Goal: Complete application form: Complete application form

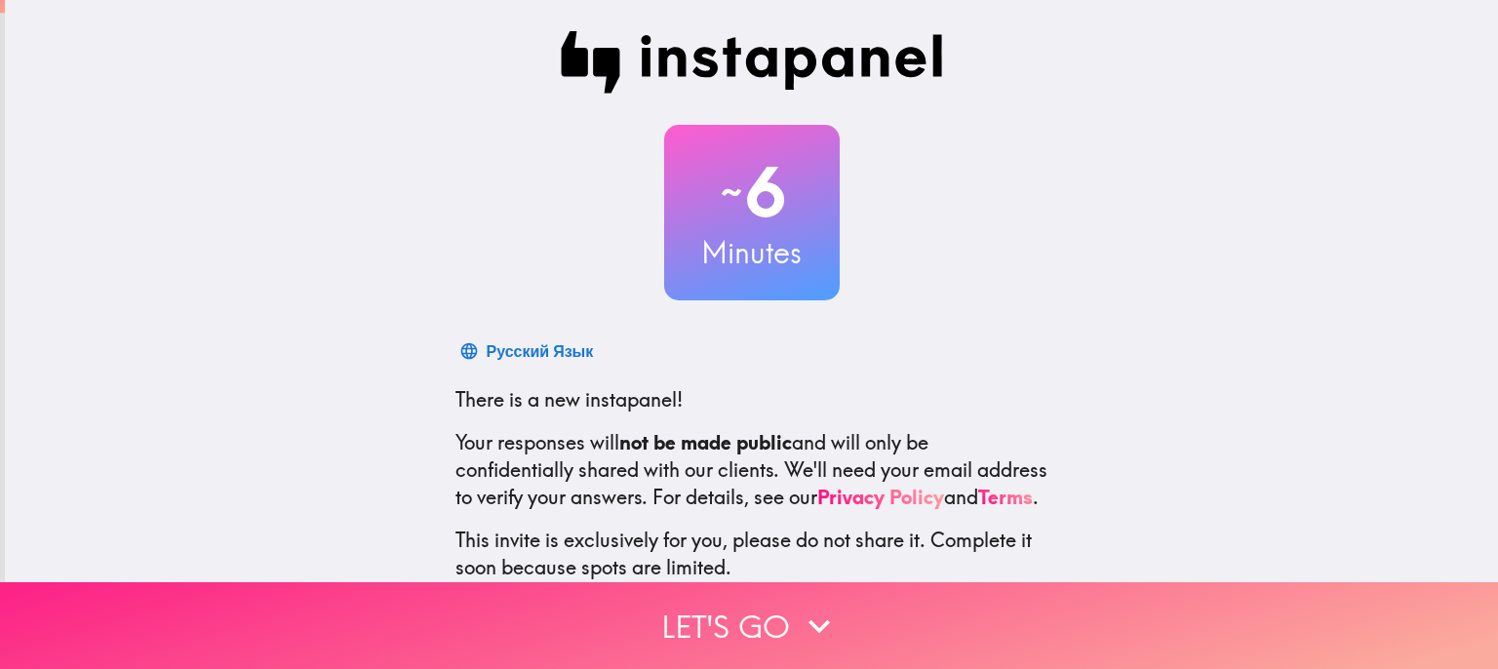
click at [798, 615] on icon "button" at bounding box center [819, 626] width 43 height 43
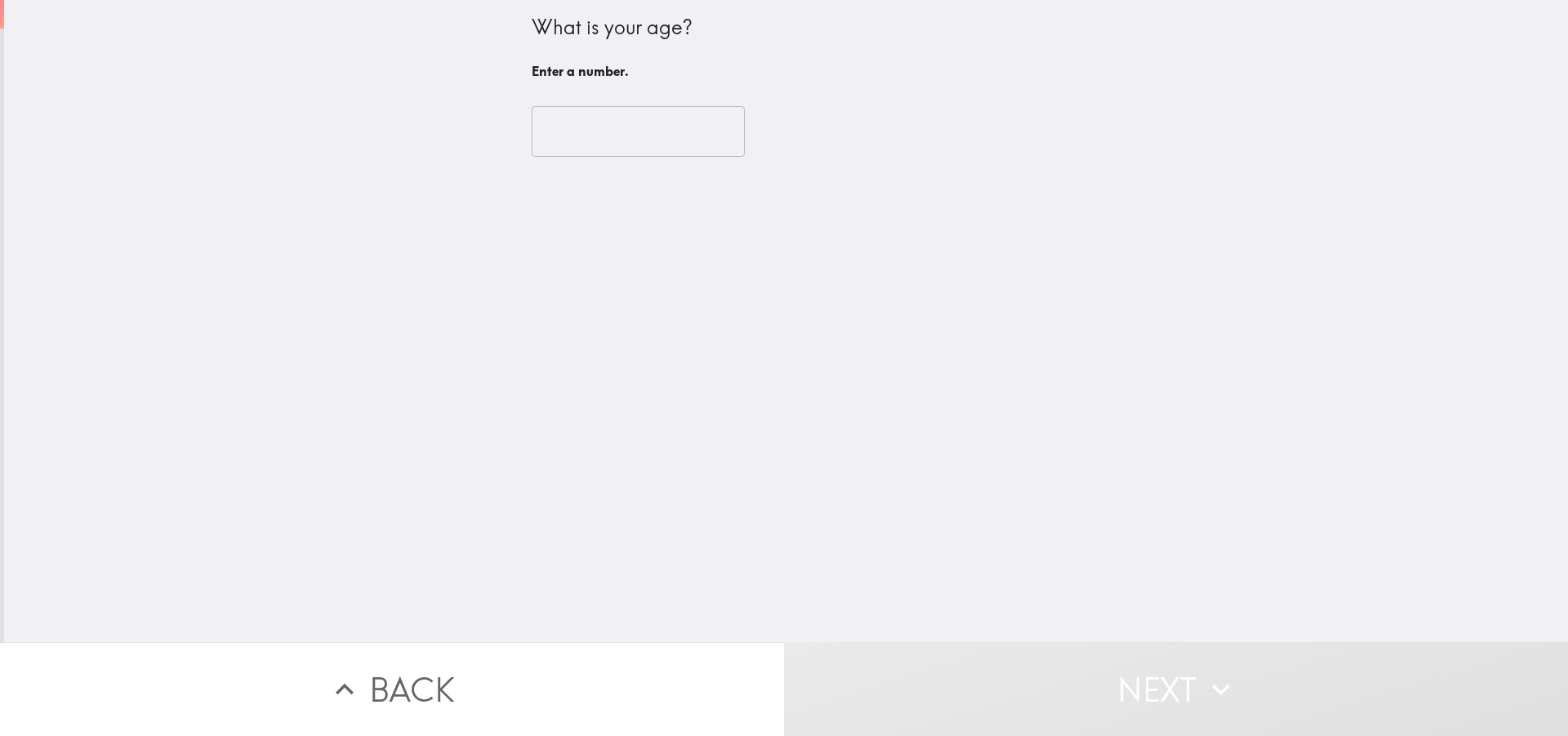
click at [564, 193] on div "What is your age? Enter a number. ​" at bounding box center [786, 321] width 1564 height 642
click at [566, 201] on div "What is your age? Enter a number. ​" at bounding box center [786, 321] width 1564 height 642
click at [688, 187] on div "What is your age? Enter a number. ​" at bounding box center [786, 321] width 1564 height 642
click at [690, 186] on div "What is your age? Enter a number. ​" at bounding box center [786, 321] width 1564 height 642
click at [605, 193] on div "What is your age? Enter a number. ​" at bounding box center [786, 321] width 1564 height 642
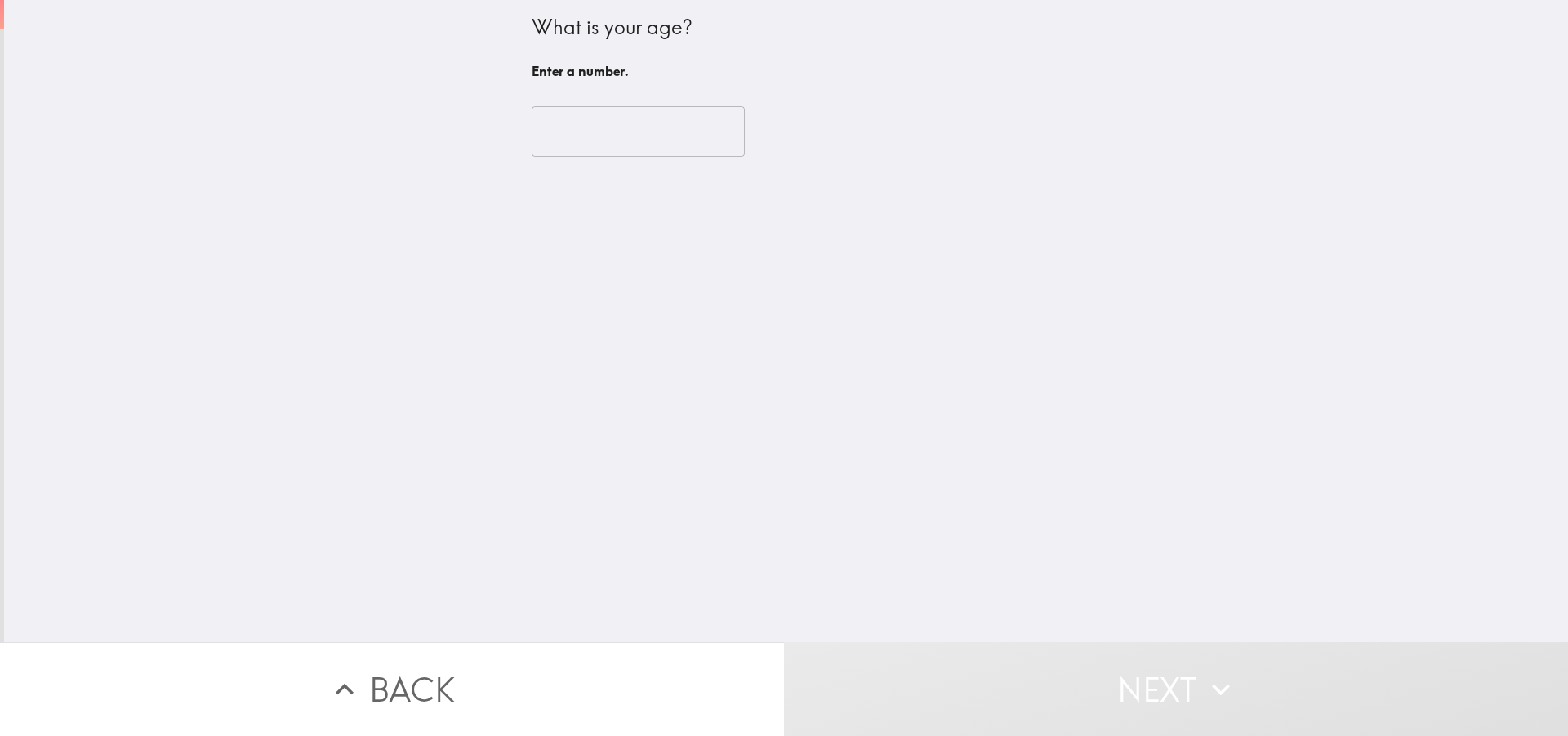
click at [605, 193] on div "What is your age? Enter a number. ​" at bounding box center [786, 321] width 1564 height 642
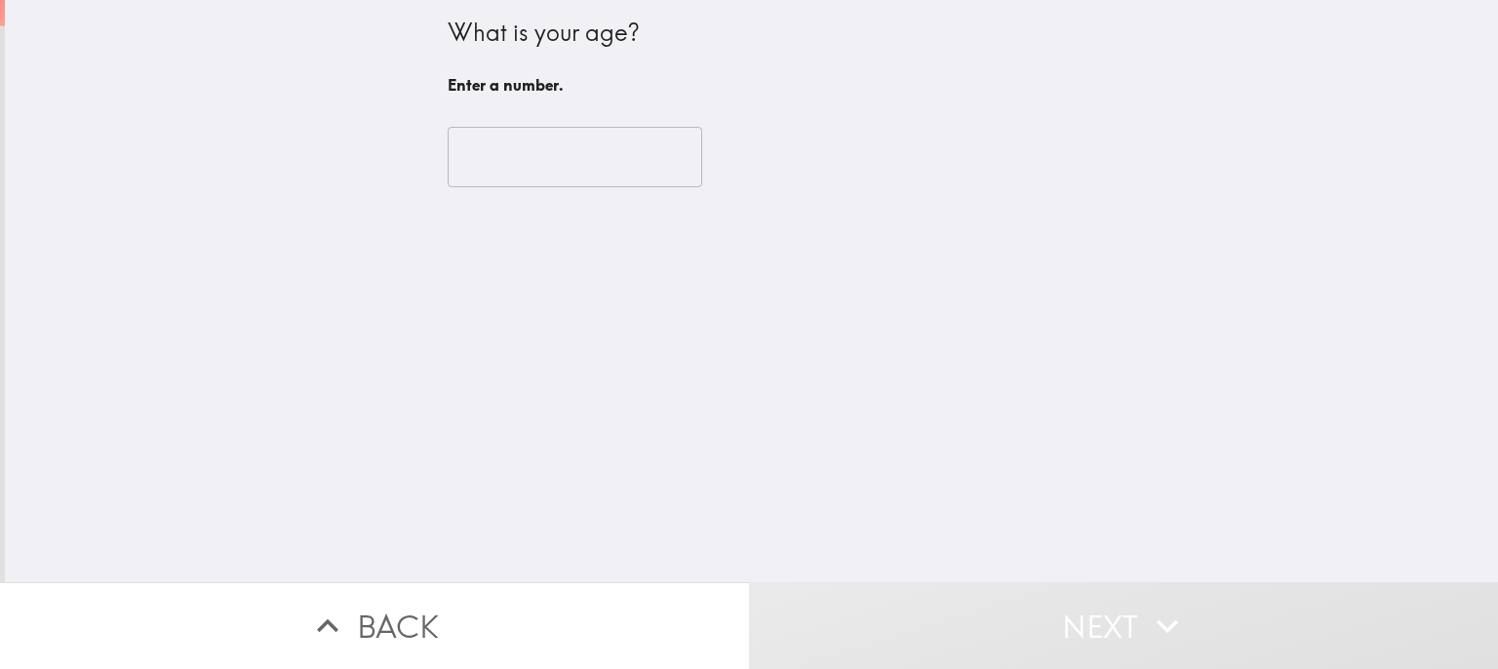
click at [532, 154] on input "number" at bounding box center [575, 157] width 255 height 60
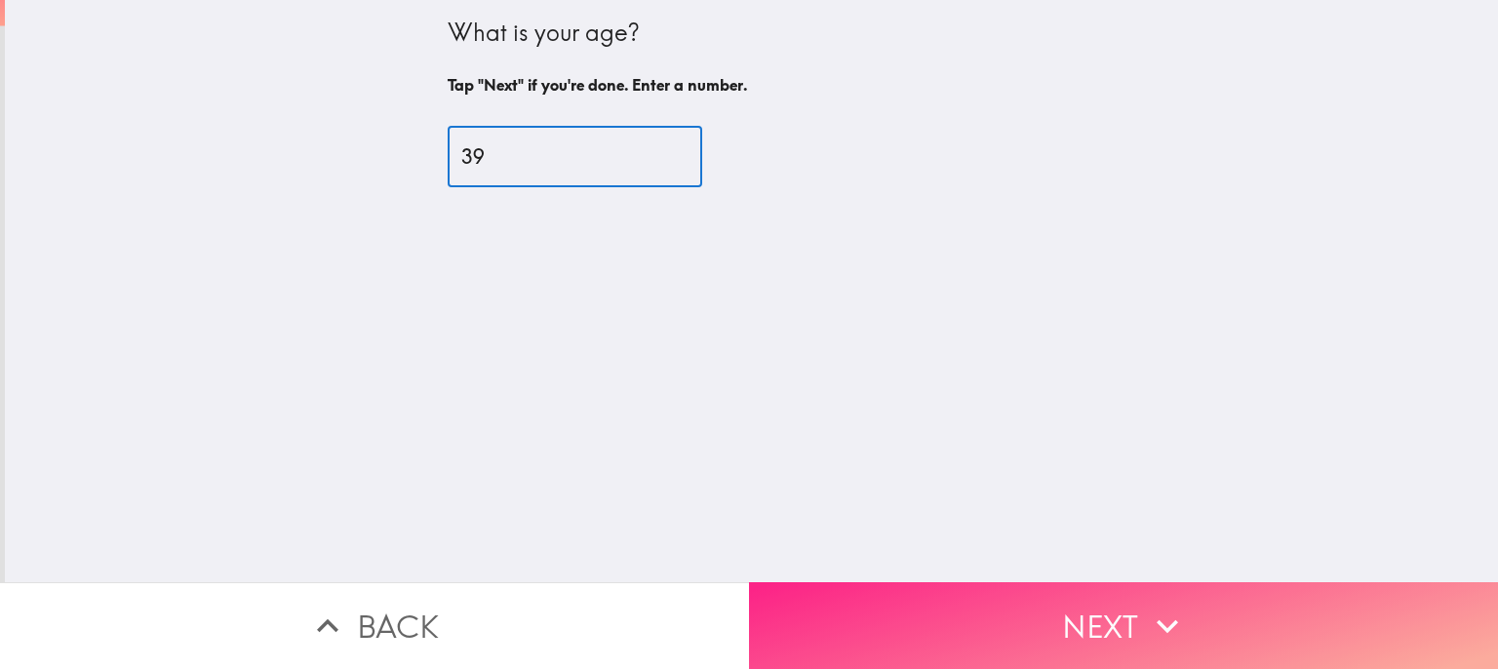
type input "39"
click at [1069, 610] on button "Next" at bounding box center [1123, 625] width 749 height 87
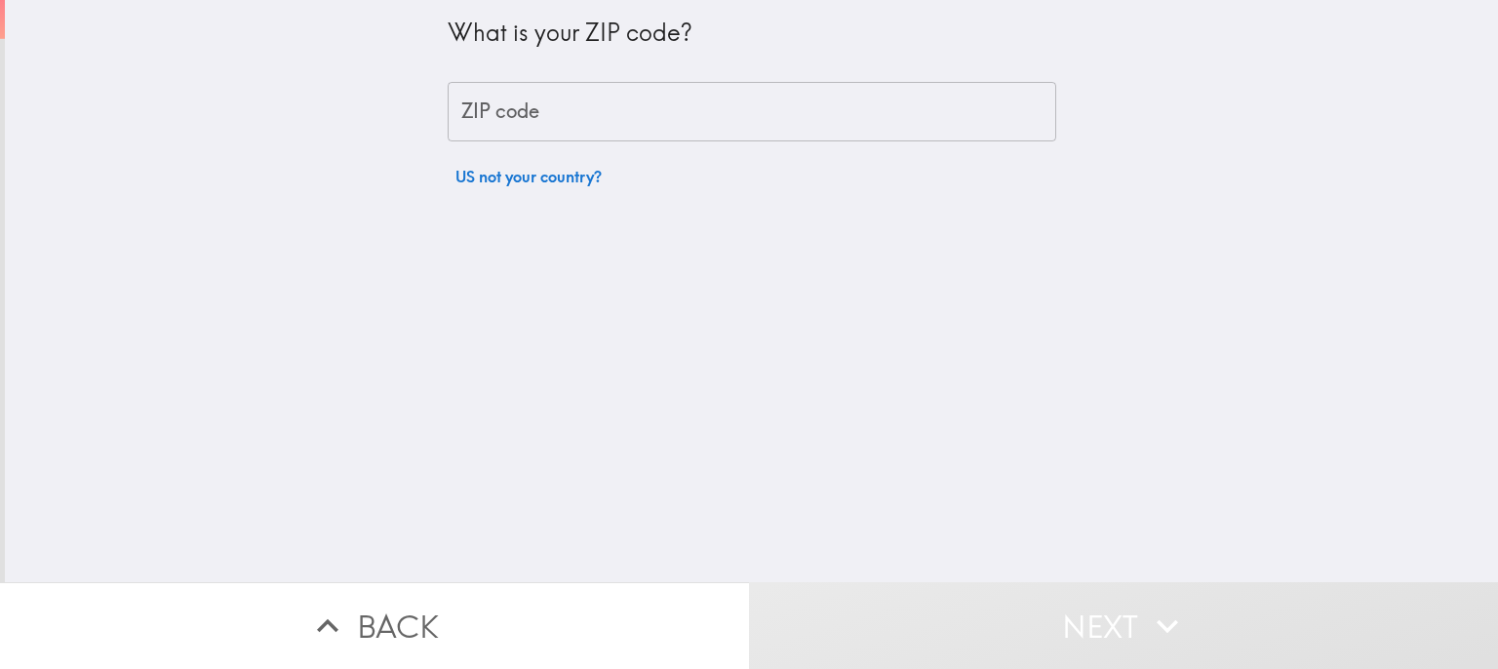
click at [561, 110] on input "ZIP code" at bounding box center [752, 112] width 609 height 60
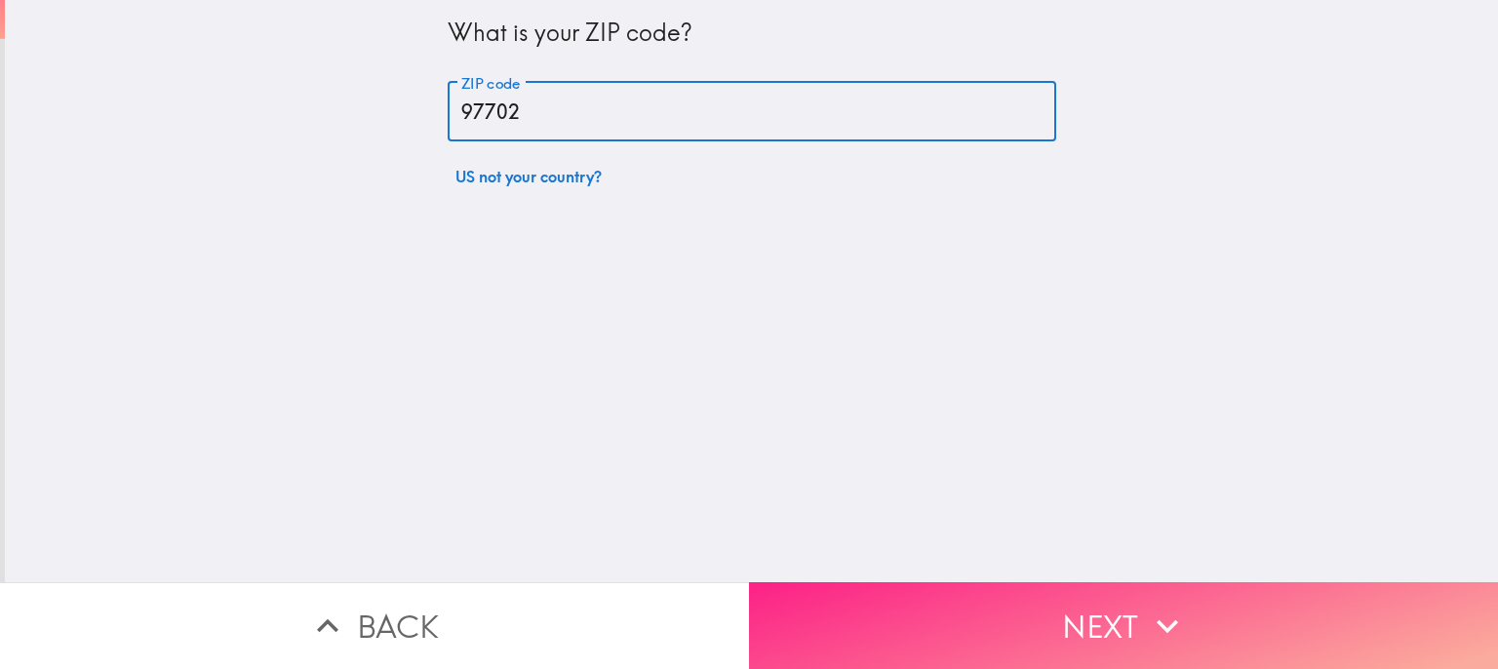
type input "97702"
click at [1100, 599] on button "Next" at bounding box center [1123, 625] width 749 height 87
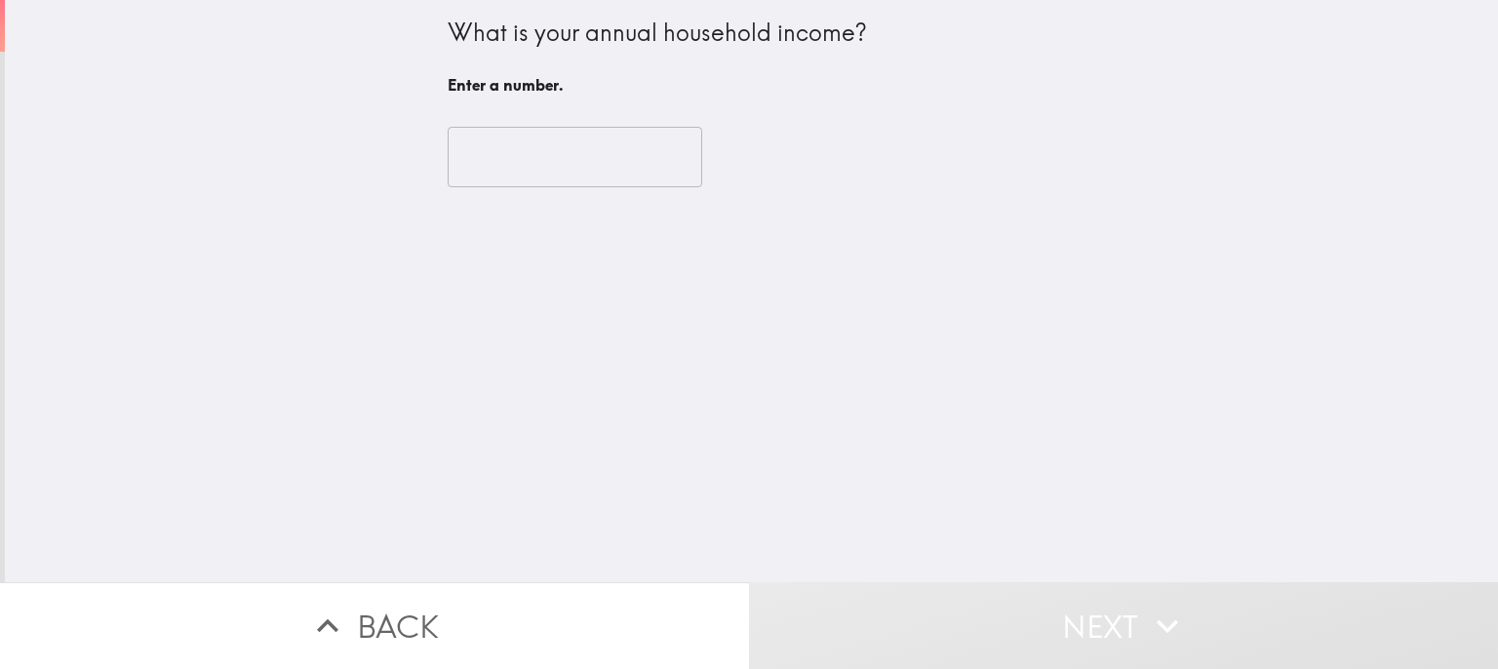
click at [546, 160] on input "number" at bounding box center [575, 157] width 255 height 60
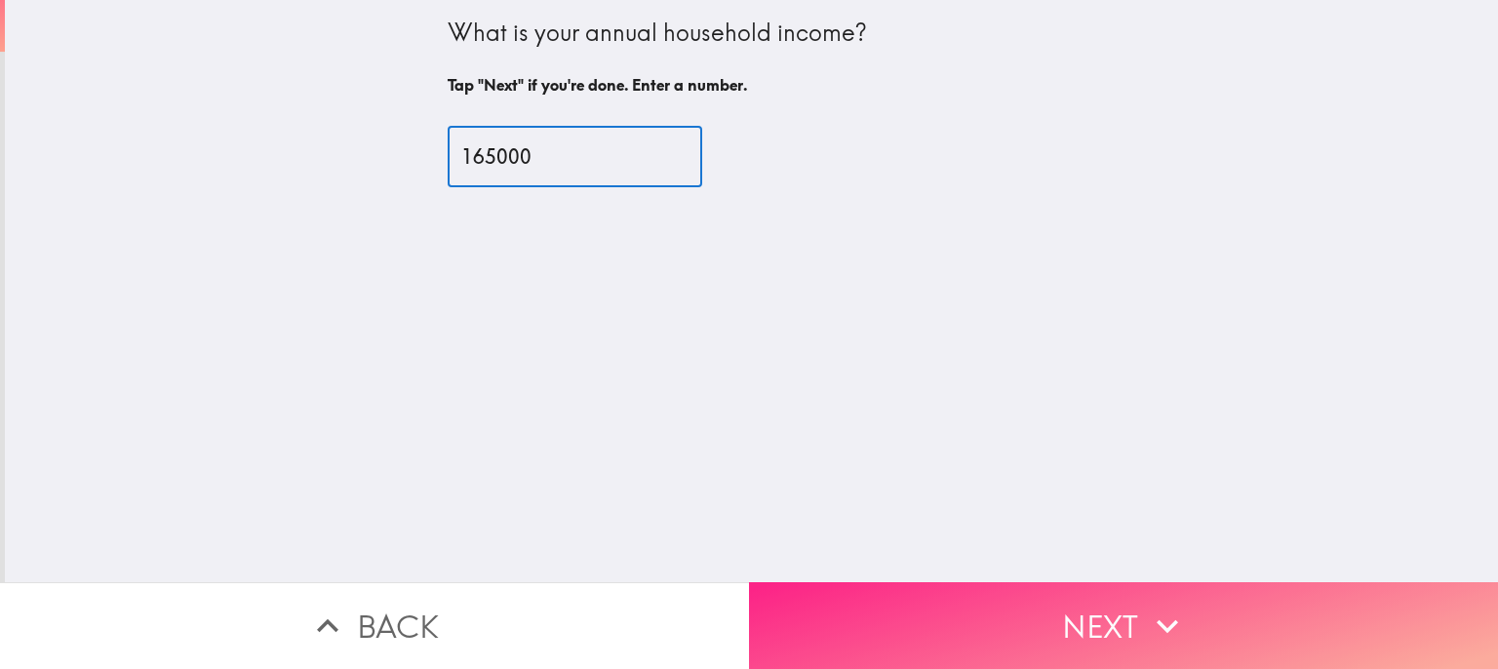
type input "165000"
click at [1121, 604] on button "Next" at bounding box center [1123, 625] width 749 height 87
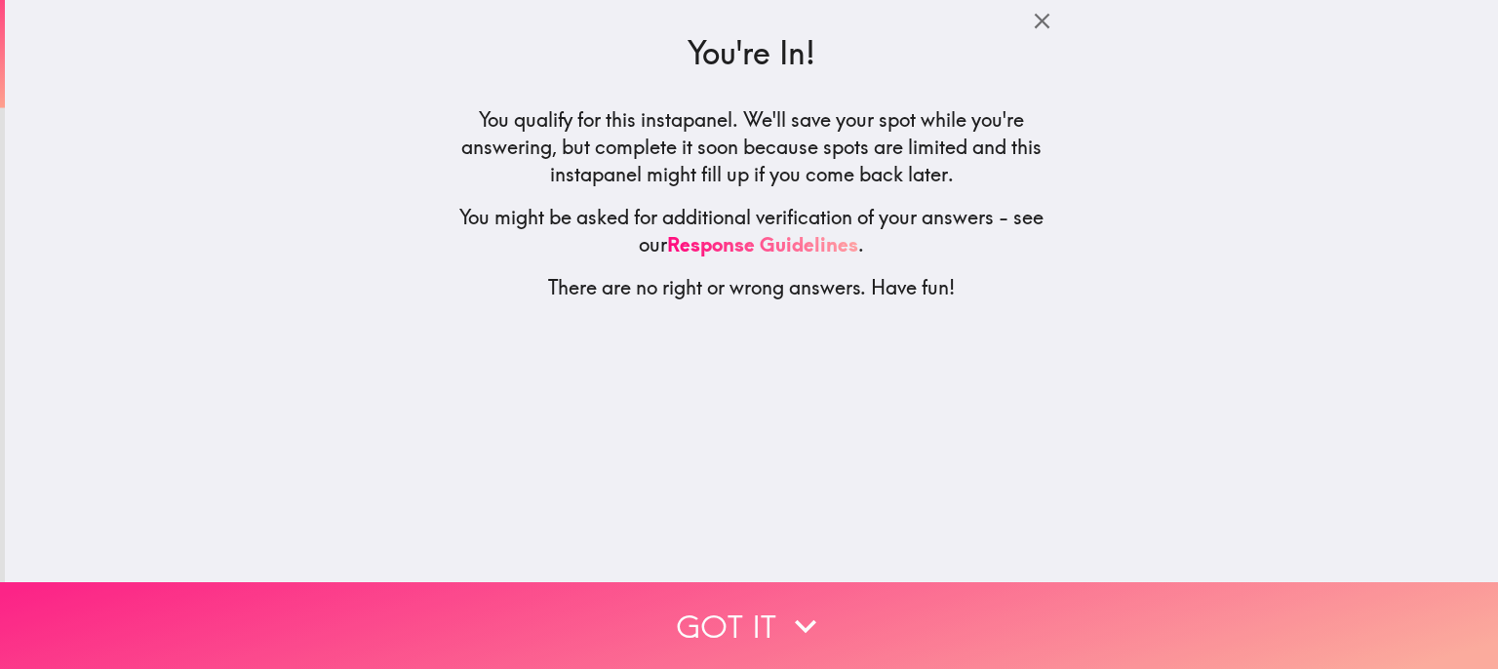
click at [789, 605] on icon "button" at bounding box center [805, 626] width 43 height 43
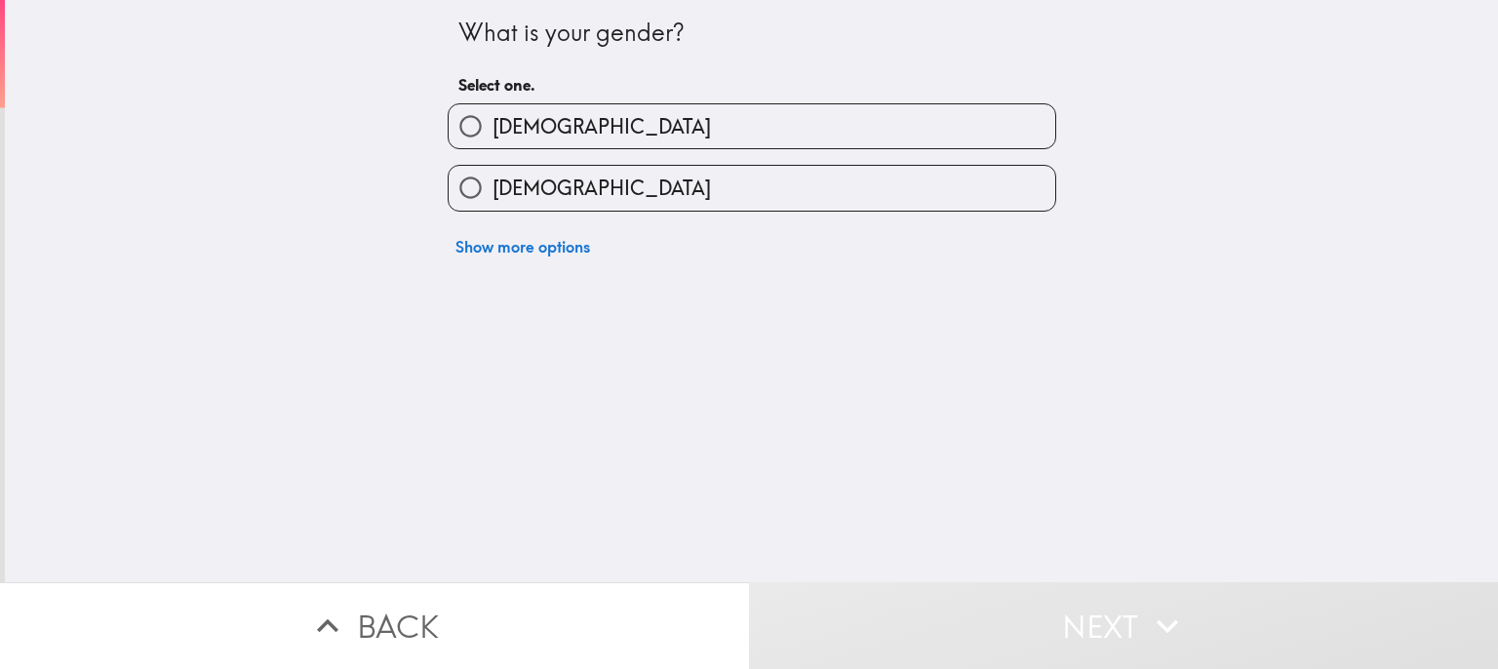
click at [600, 120] on label "[DEMOGRAPHIC_DATA]" at bounding box center [752, 126] width 607 height 44
click at [493, 120] on input "[DEMOGRAPHIC_DATA]" at bounding box center [471, 126] width 44 height 44
radio input "true"
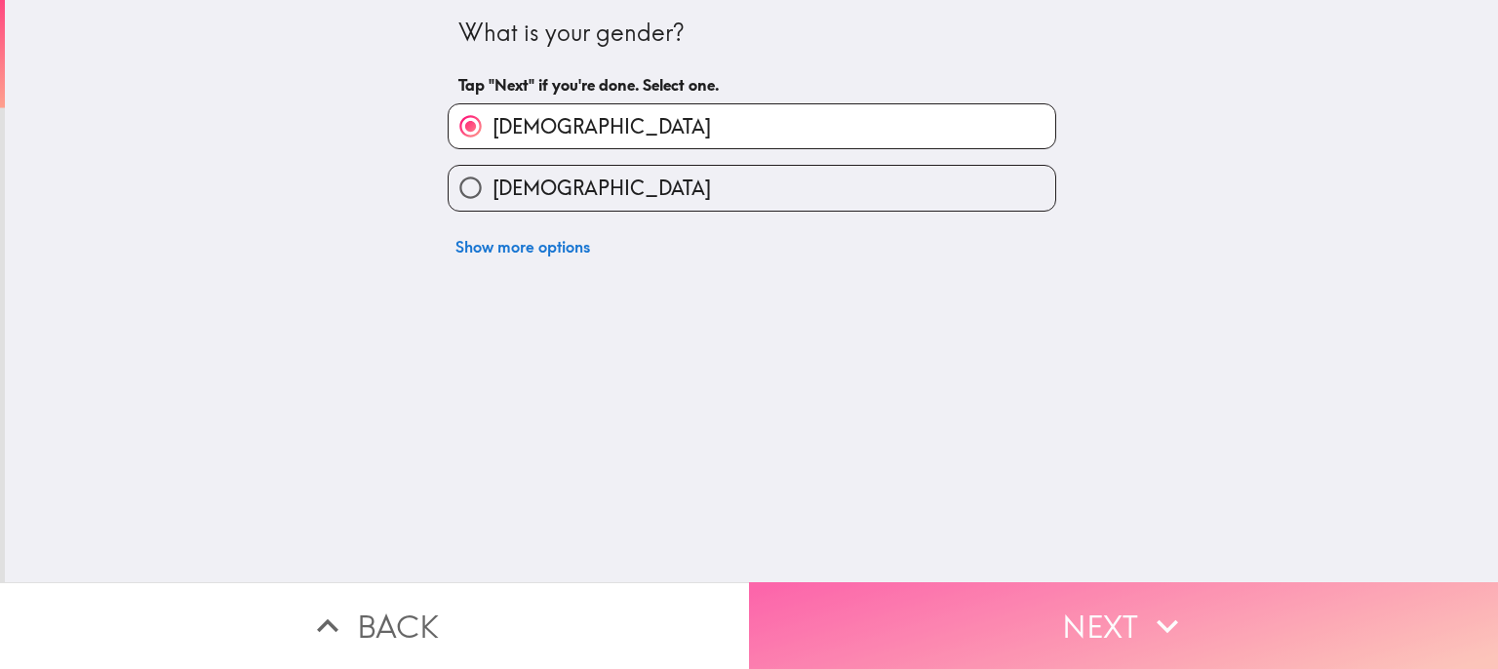
click at [1098, 608] on button "Next" at bounding box center [1123, 625] width 749 height 87
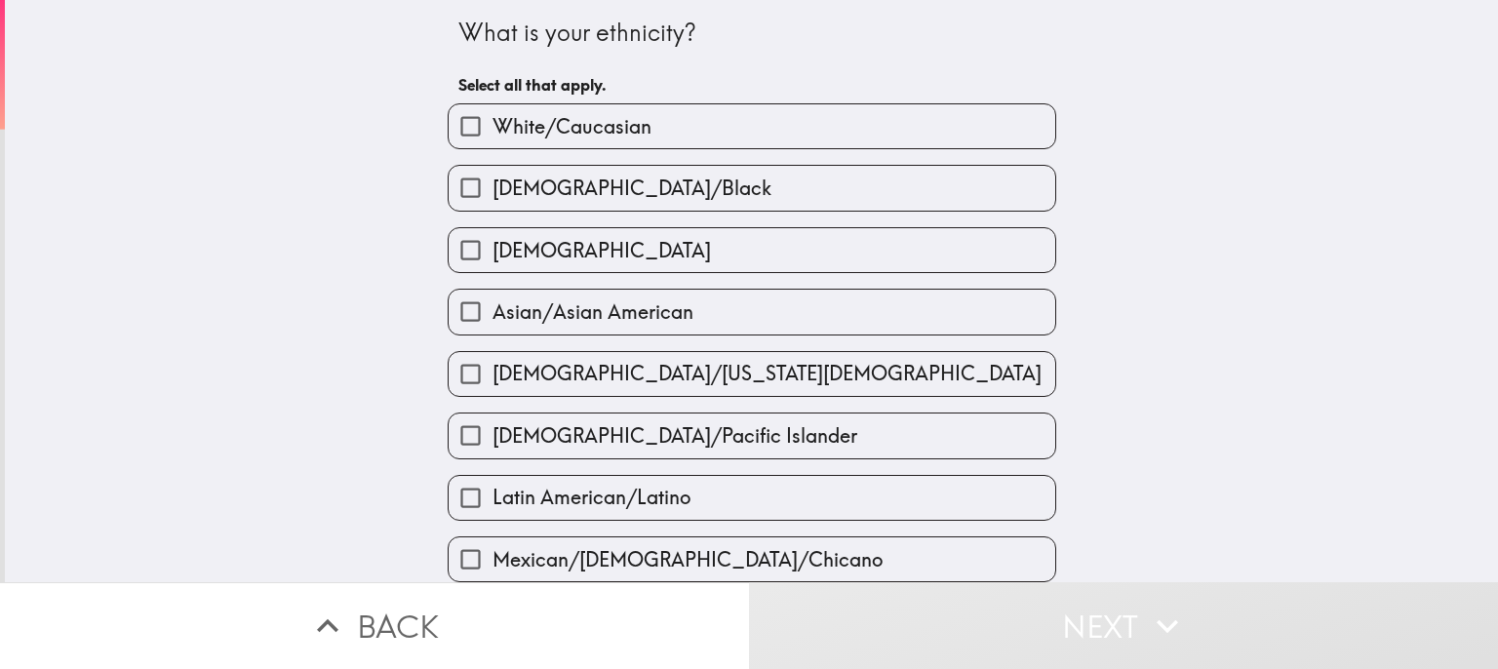
click at [1134, 613] on button "Next" at bounding box center [1123, 625] width 749 height 87
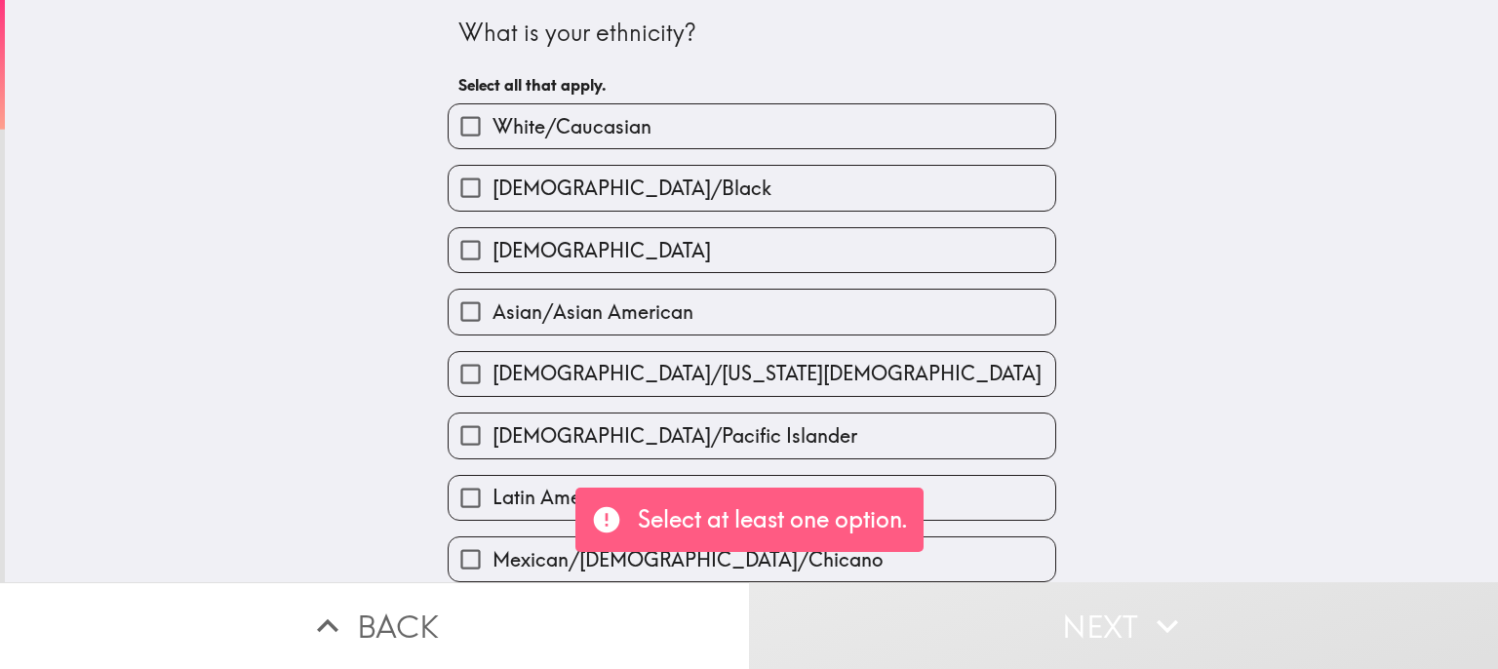
click at [1169, 609] on icon "button" at bounding box center [1167, 626] width 43 height 43
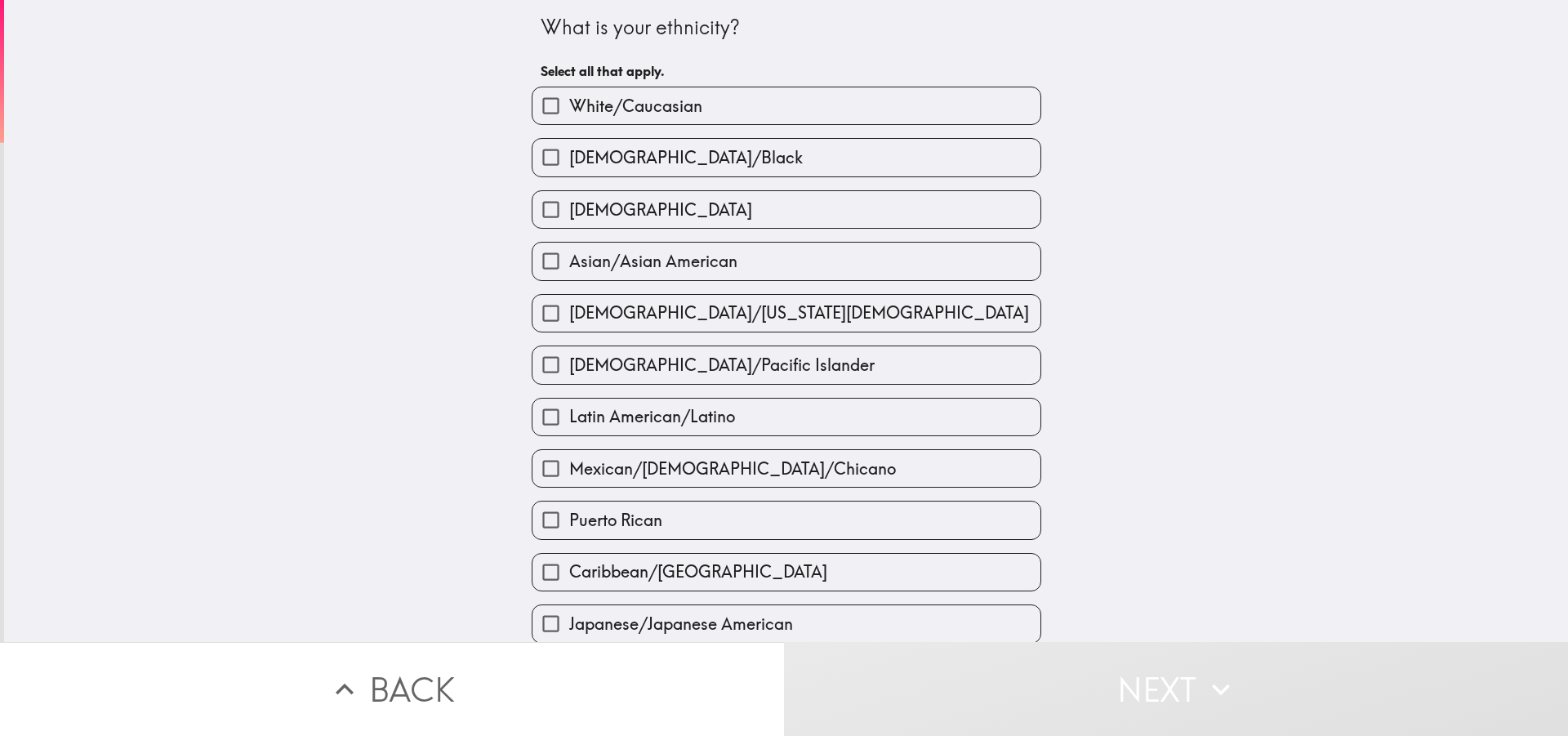
click at [532, 157] on input "[DEMOGRAPHIC_DATA]/Black" at bounding box center [551, 157] width 37 height 37
checkbox input "true"
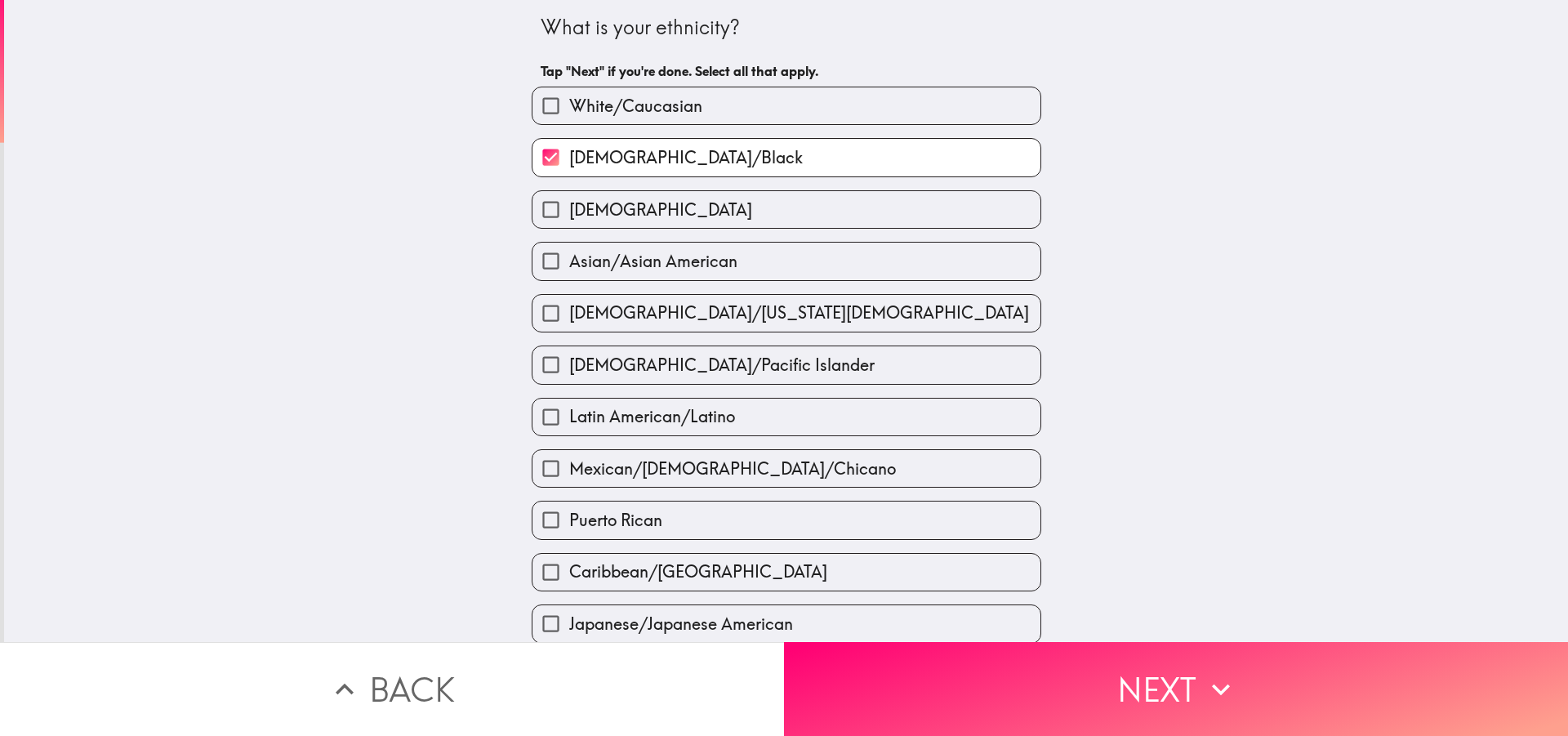
click at [470, 291] on div "What is your ethnicity? Tap "Next" if you're done. Select all that apply. White…" at bounding box center [786, 321] width 1564 height 642
click at [481, 163] on div "What is your ethnicity? Tap "Next" if you're done. Select all that apply. White…" at bounding box center [786, 321] width 1564 height 642
click at [478, 162] on div "What is your ethnicity? Tap "Next" if you're done. Select all that apply. White…" at bounding box center [786, 321] width 1564 height 642
click at [473, 288] on div "What is your ethnicity? Tap "Next" if you're done. Select all that apply. White…" at bounding box center [786, 321] width 1564 height 642
click at [475, 559] on div "What is your ethnicity? Tap "Next" if you're done. Select all that apply. White…" at bounding box center [786, 321] width 1564 height 642
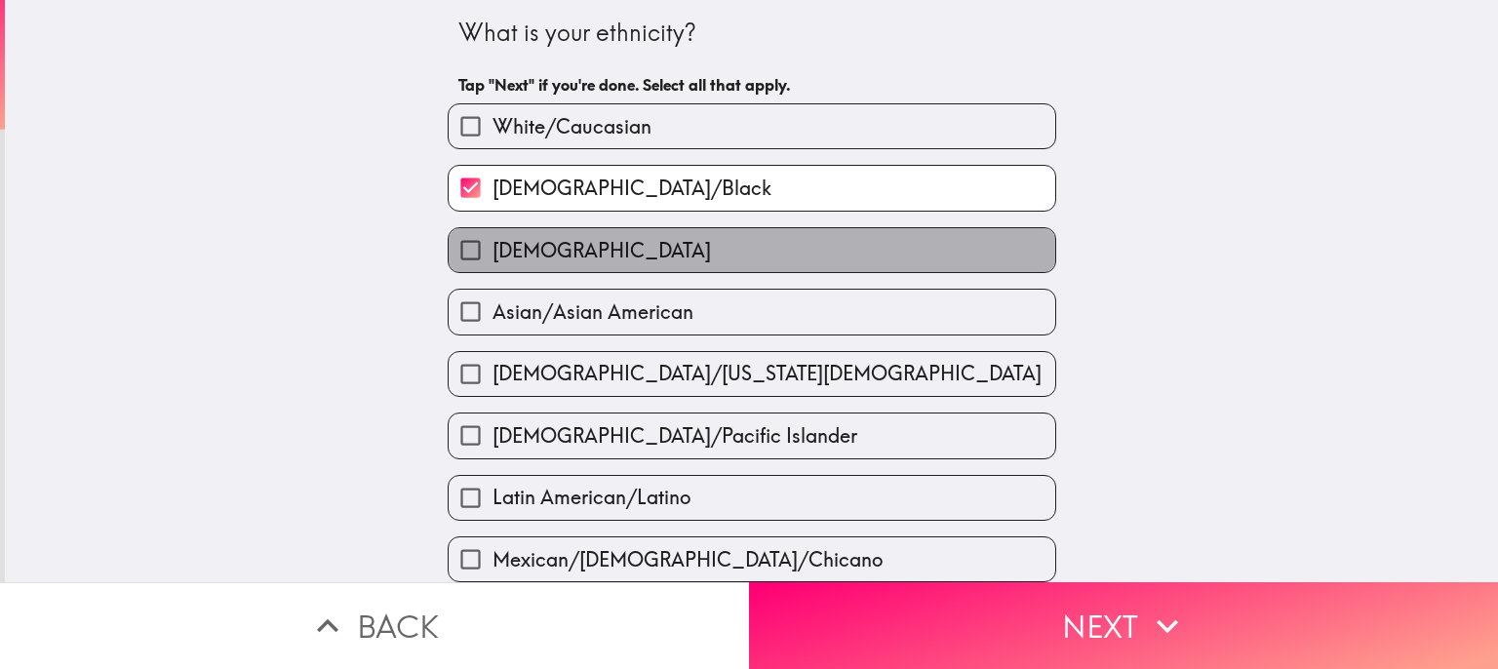
click at [651, 245] on label "[DEMOGRAPHIC_DATA]" at bounding box center [752, 250] width 607 height 44
click at [493, 245] on input "[DEMOGRAPHIC_DATA]" at bounding box center [471, 250] width 44 height 44
checkbox input "true"
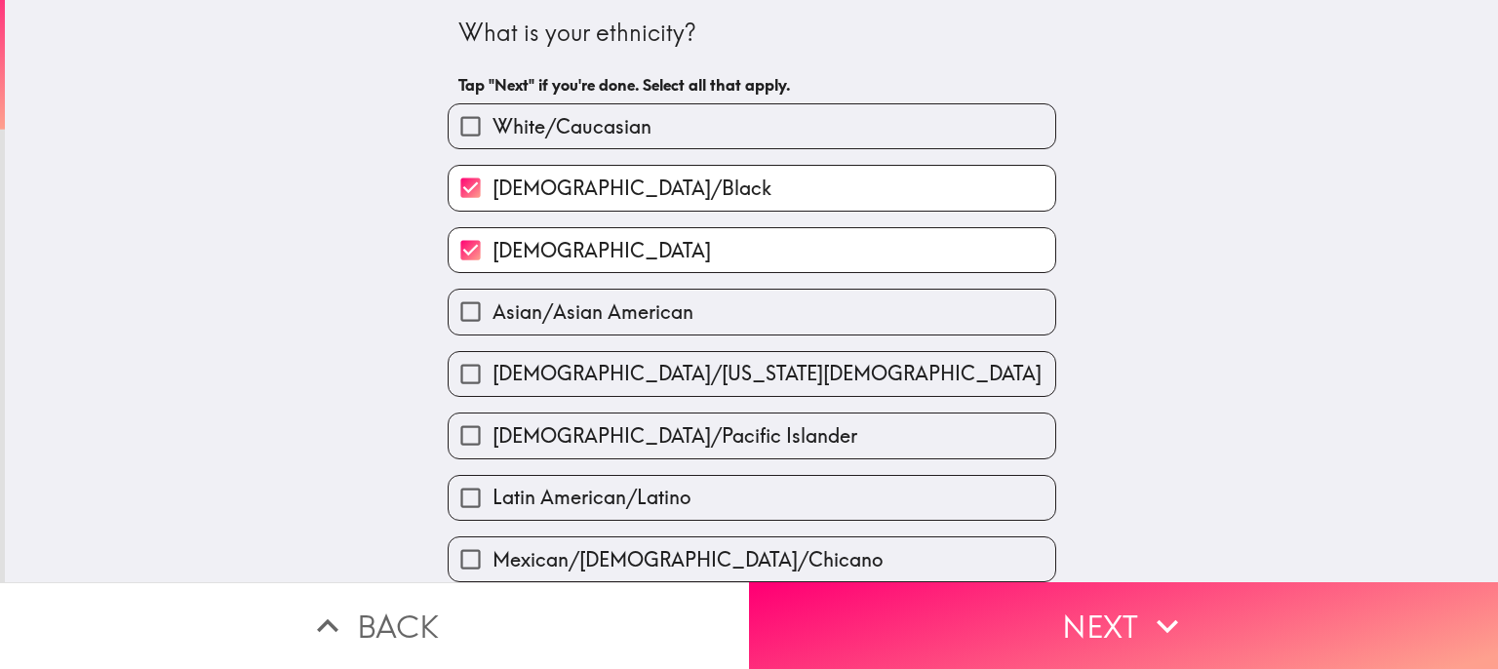
scroll to position [195, 0]
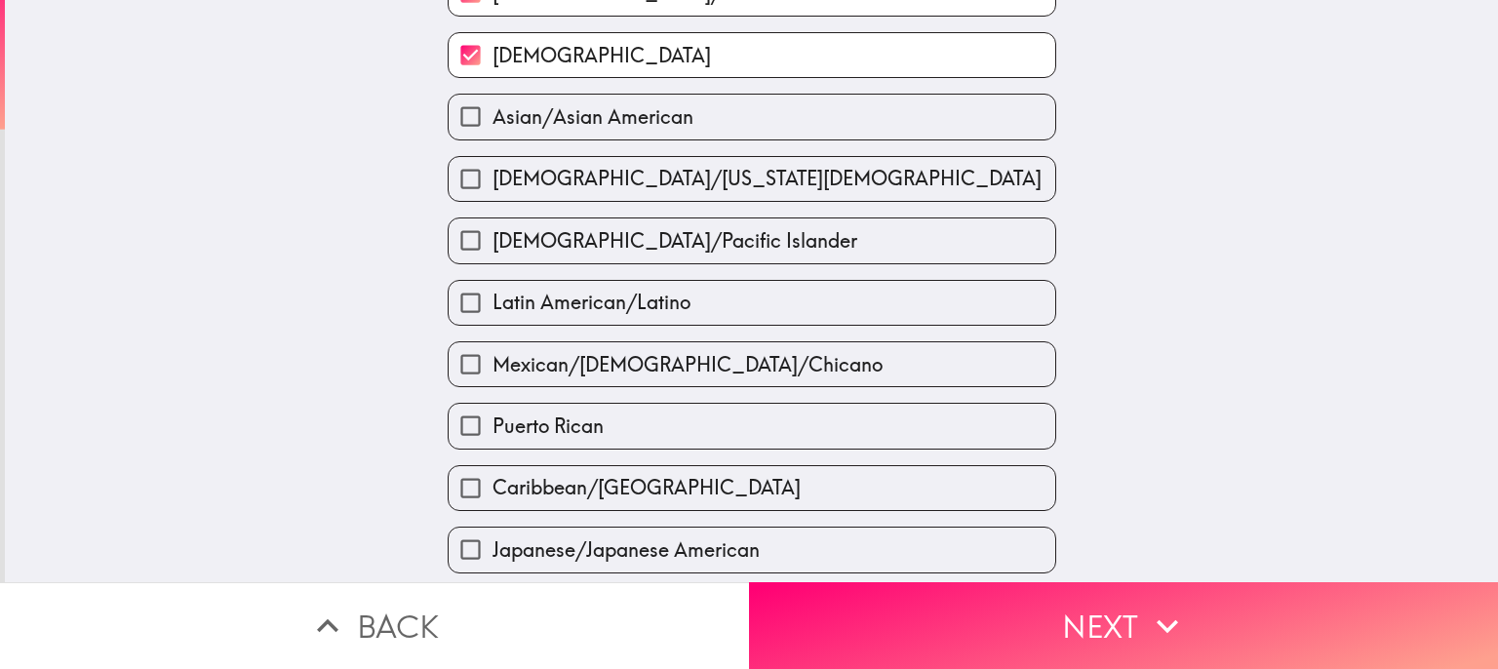
click at [681, 368] on span "Mexican/[DEMOGRAPHIC_DATA]/Chicano" at bounding box center [688, 364] width 390 height 27
click at [493, 368] on input "Mexican/[DEMOGRAPHIC_DATA]/Chicano" at bounding box center [471, 364] width 44 height 44
checkbox input "true"
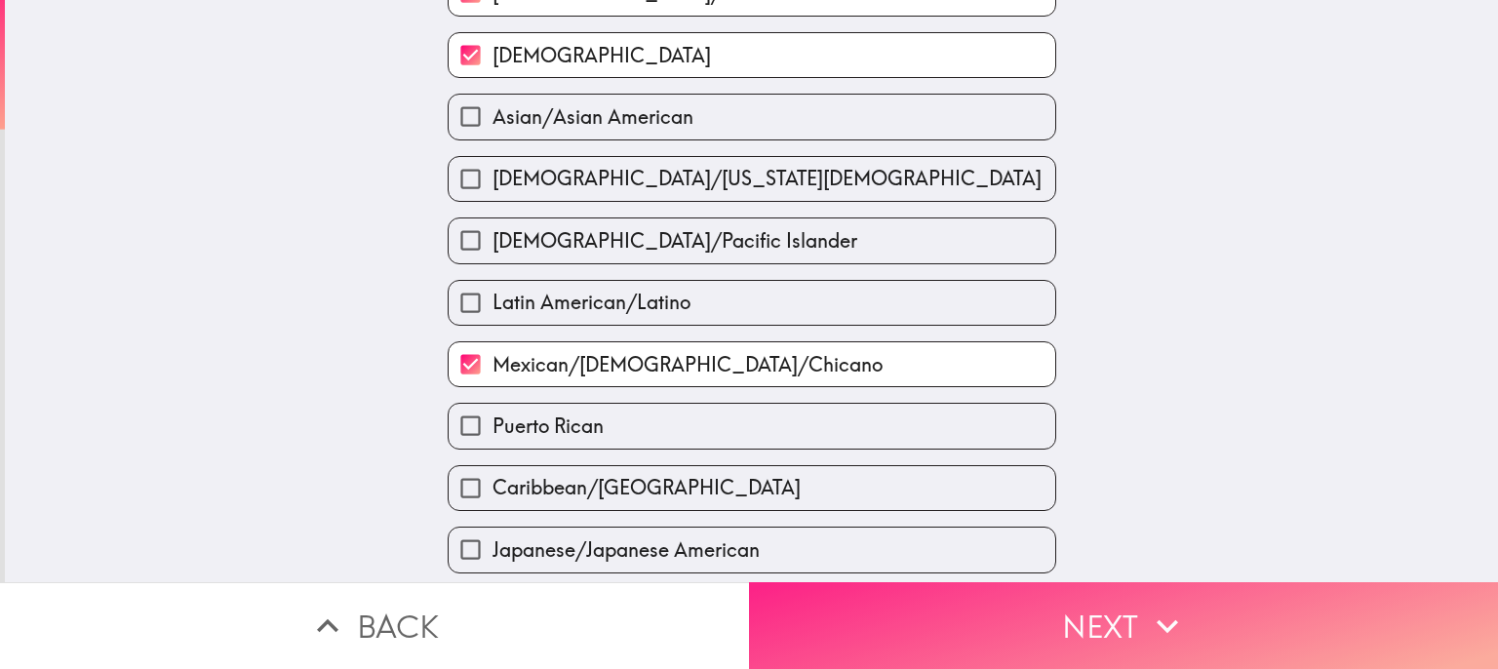
click at [1112, 606] on button "Next" at bounding box center [1123, 625] width 749 height 87
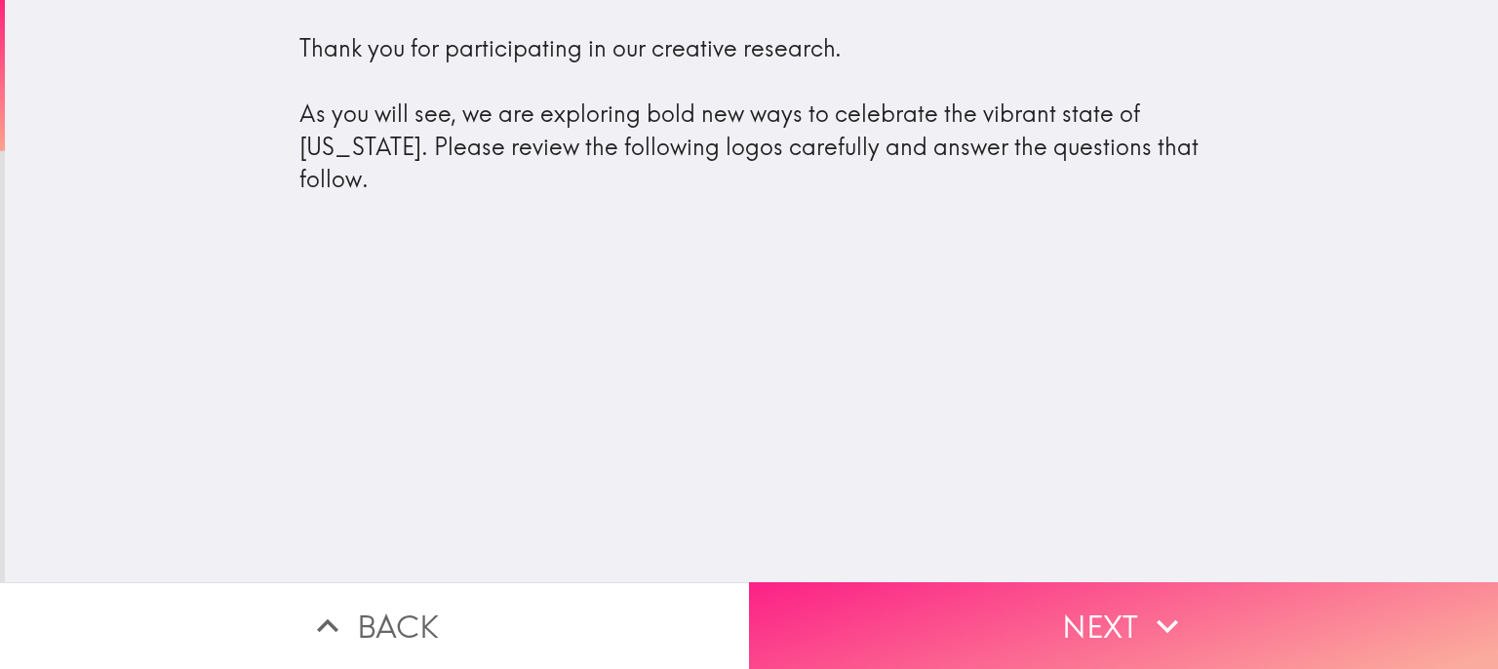
click at [1100, 604] on button "Next" at bounding box center [1123, 625] width 749 height 87
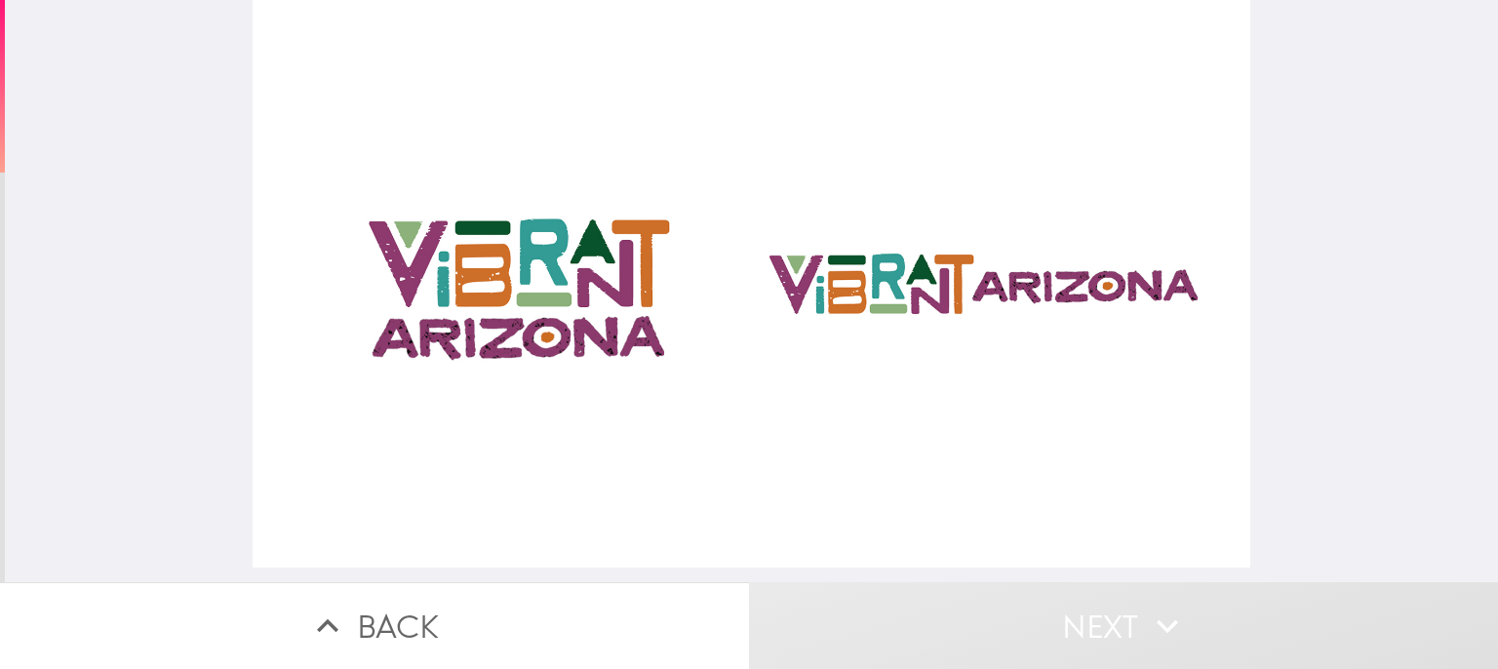
click at [841, 258] on div at bounding box center [752, 284] width 998 height 568
click at [876, 272] on div at bounding box center [752, 284] width 998 height 568
click at [943, 290] on div at bounding box center [752, 284] width 998 height 568
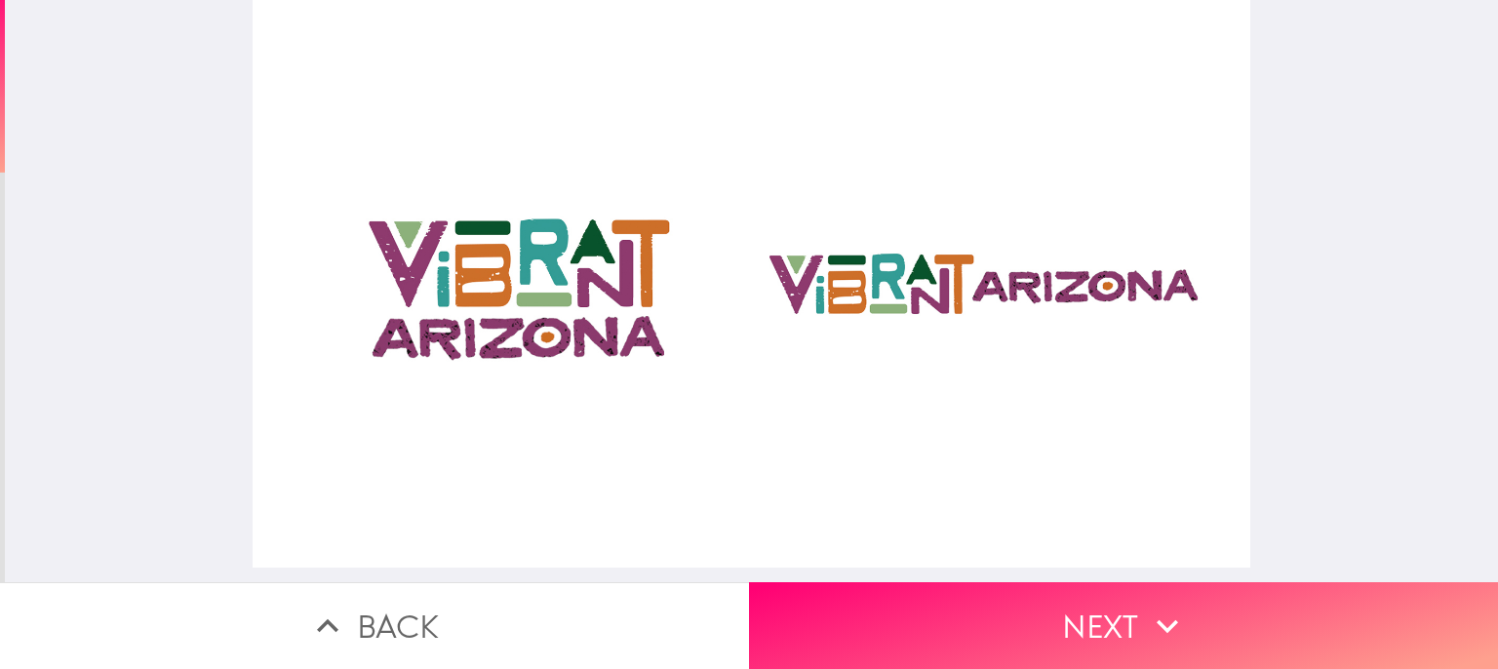
click at [943, 290] on div at bounding box center [752, 284] width 998 height 568
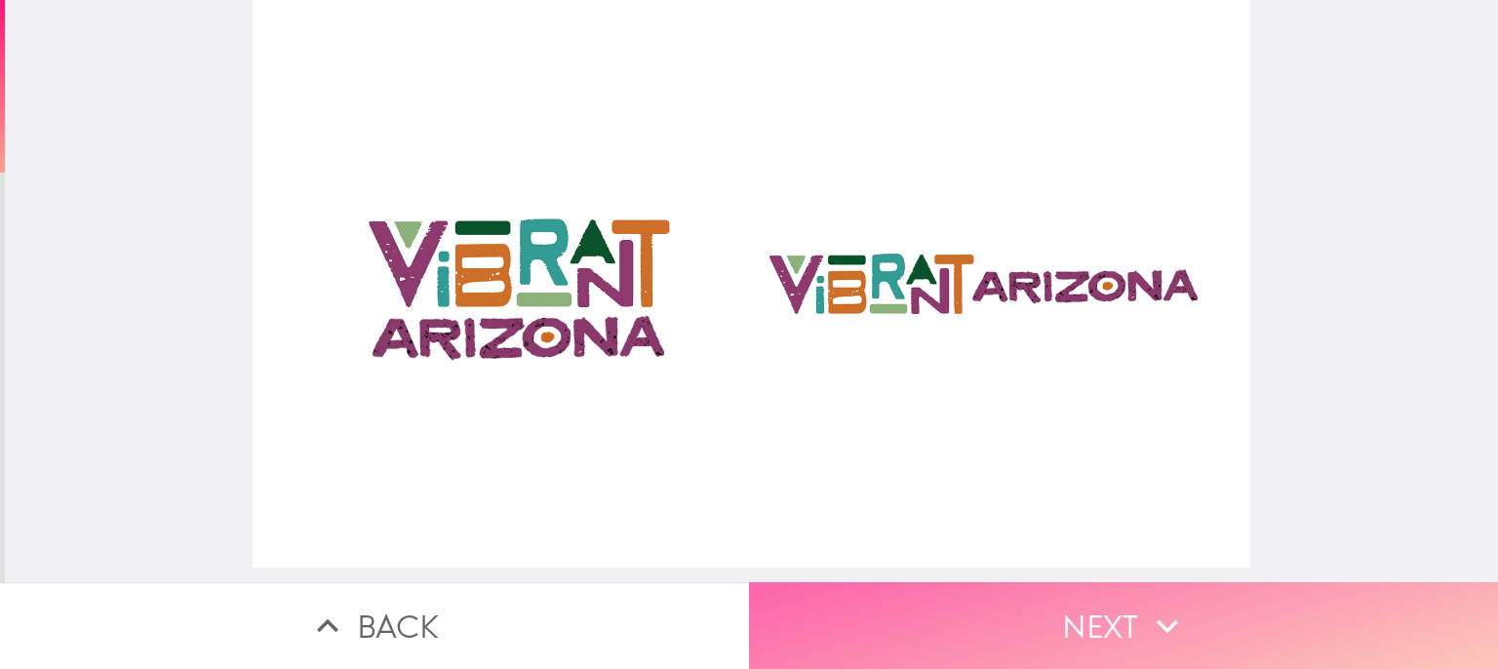
click at [1130, 590] on button "Next" at bounding box center [1123, 625] width 749 height 87
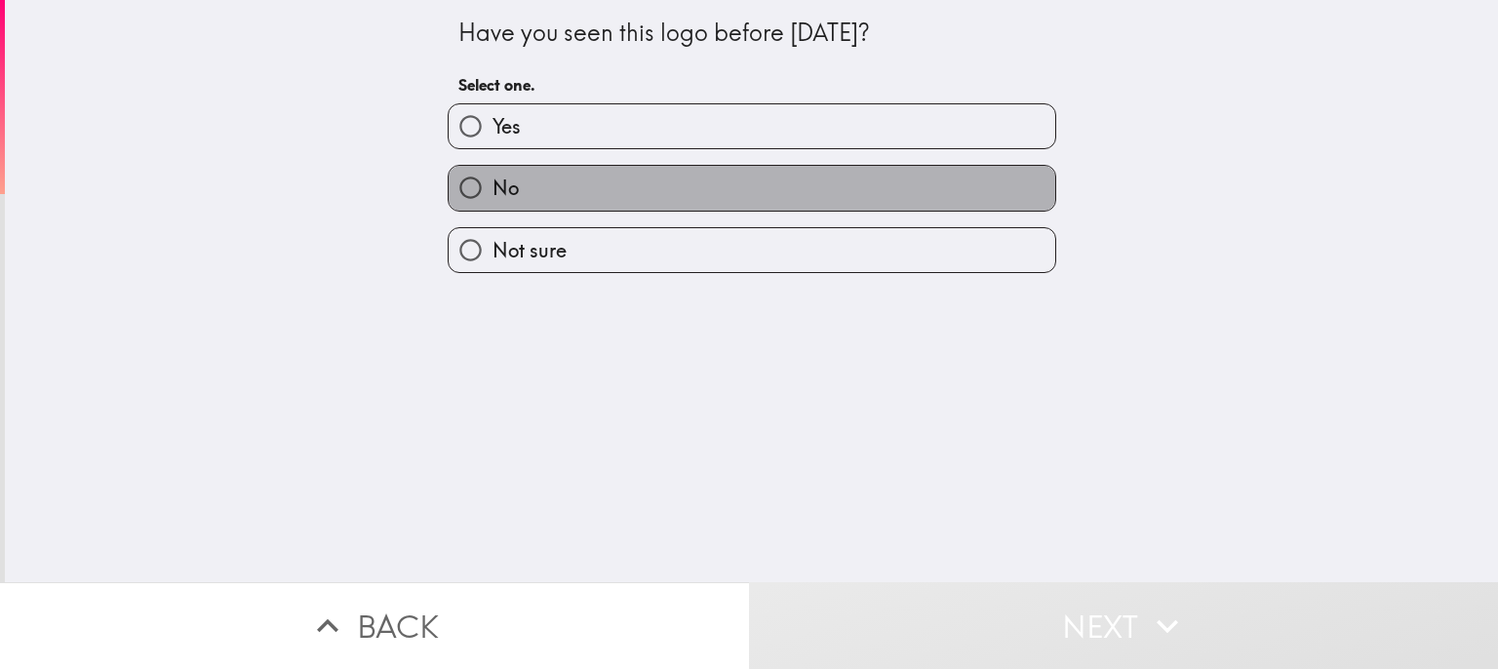
click at [633, 186] on label "No" at bounding box center [752, 188] width 607 height 44
click at [493, 186] on input "No" at bounding box center [471, 188] width 44 height 44
radio input "true"
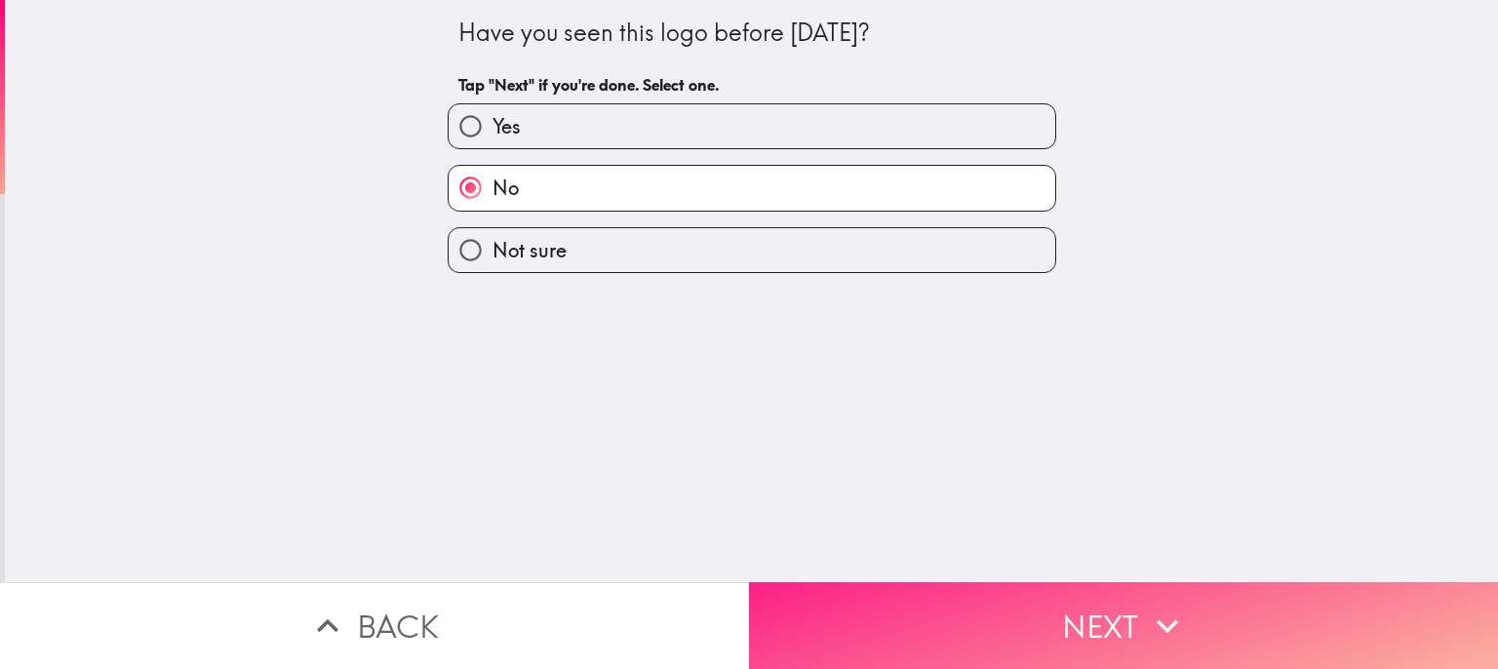
click at [1040, 594] on button "Next" at bounding box center [1123, 625] width 749 height 87
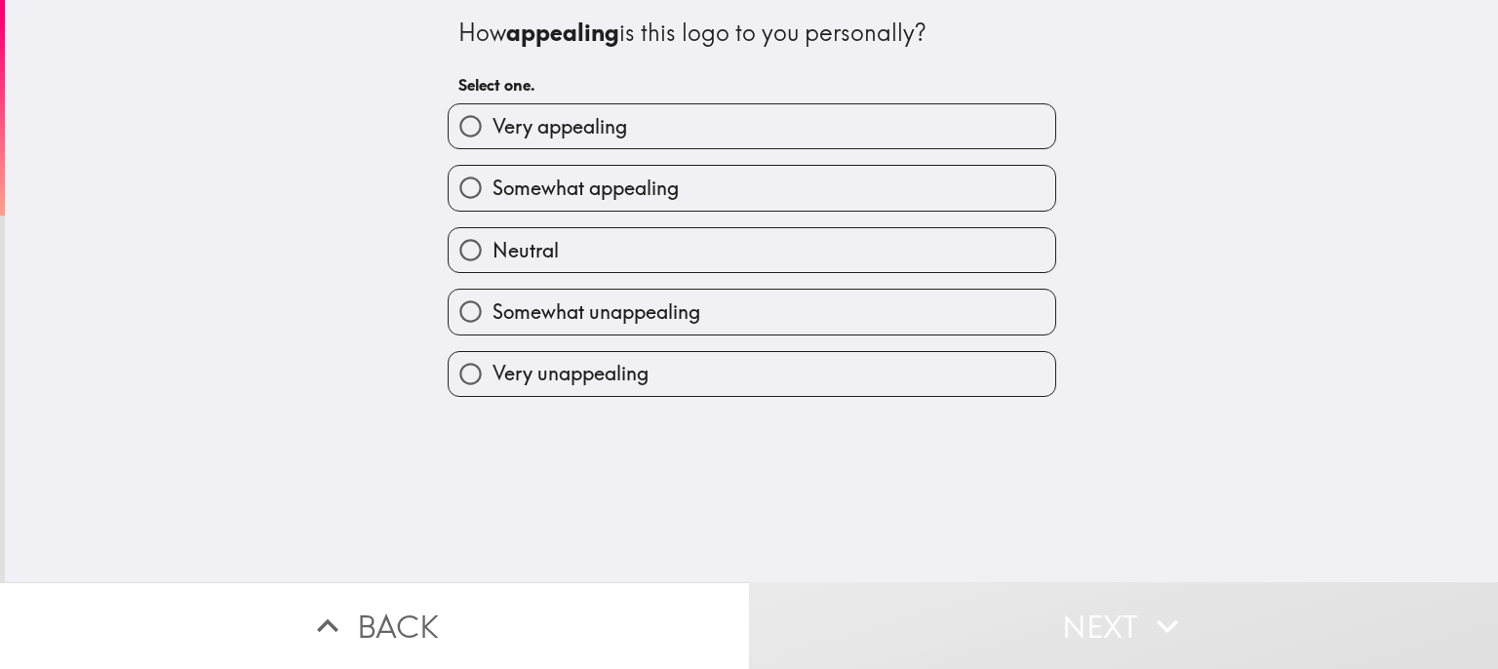
click at [873, 125] on label "Very appealing" at bounding box center [752, 126] width 607 height 44
click at [493, 125] on input "Very appealing" at bounding box center [471, 126] width 44 height 44
radio input "true"
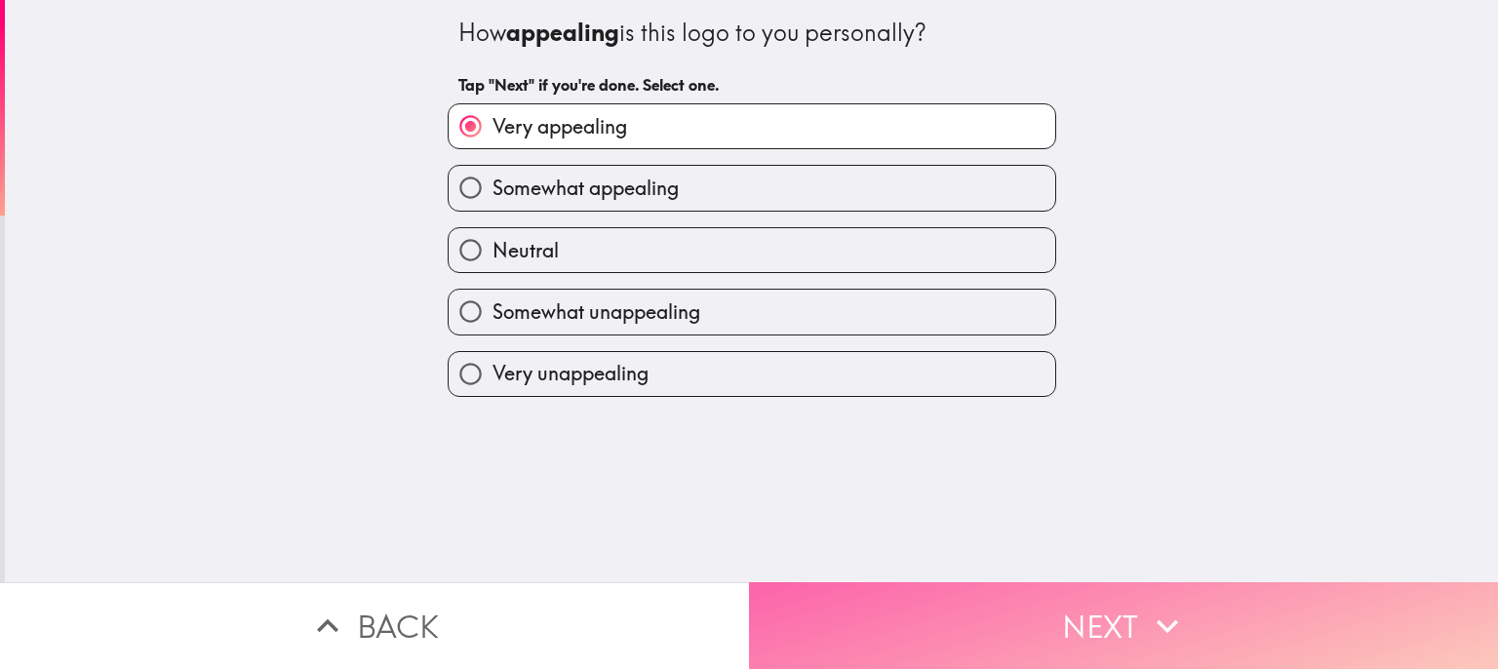
click at [1113, 615] on button "Next" at bounding box center [1123, 625] width 749 height 87
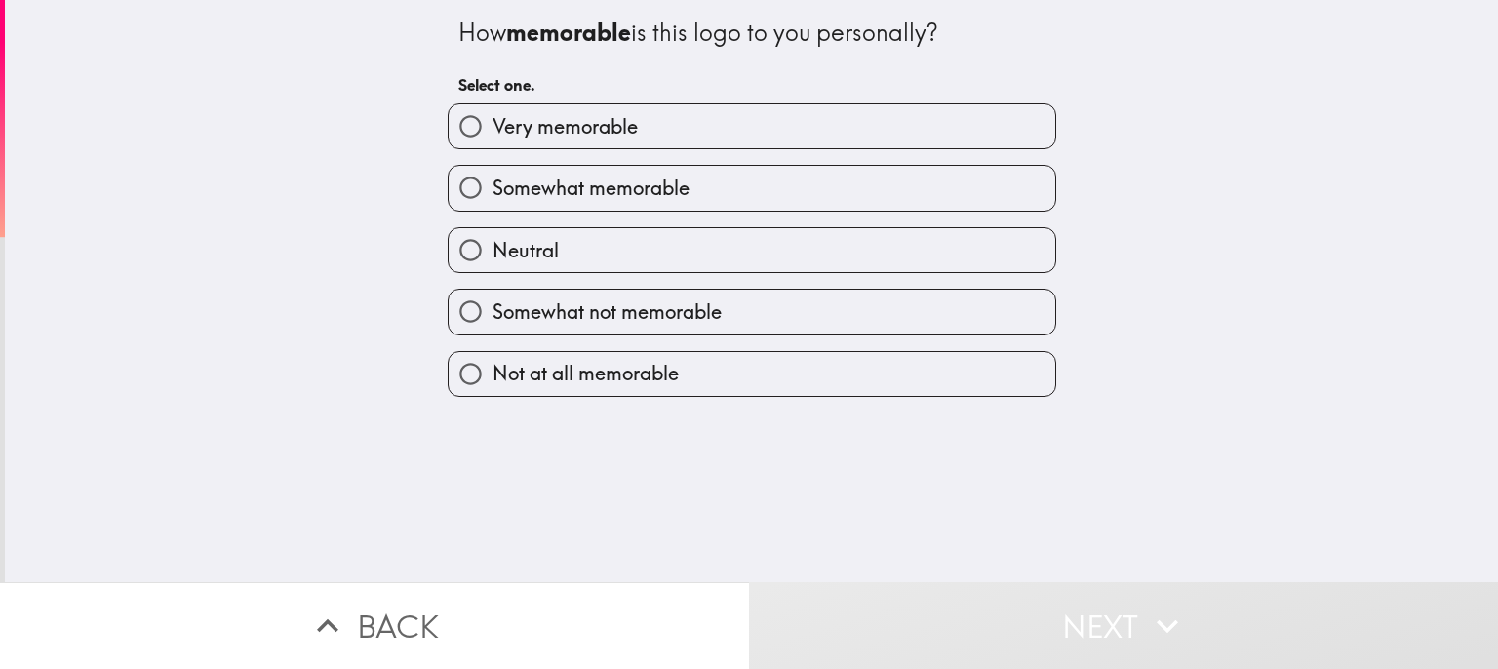
click at [462, 122] on input "Very memorable" at bounding box center [471, 126] width 44 height 44
radio input "true"
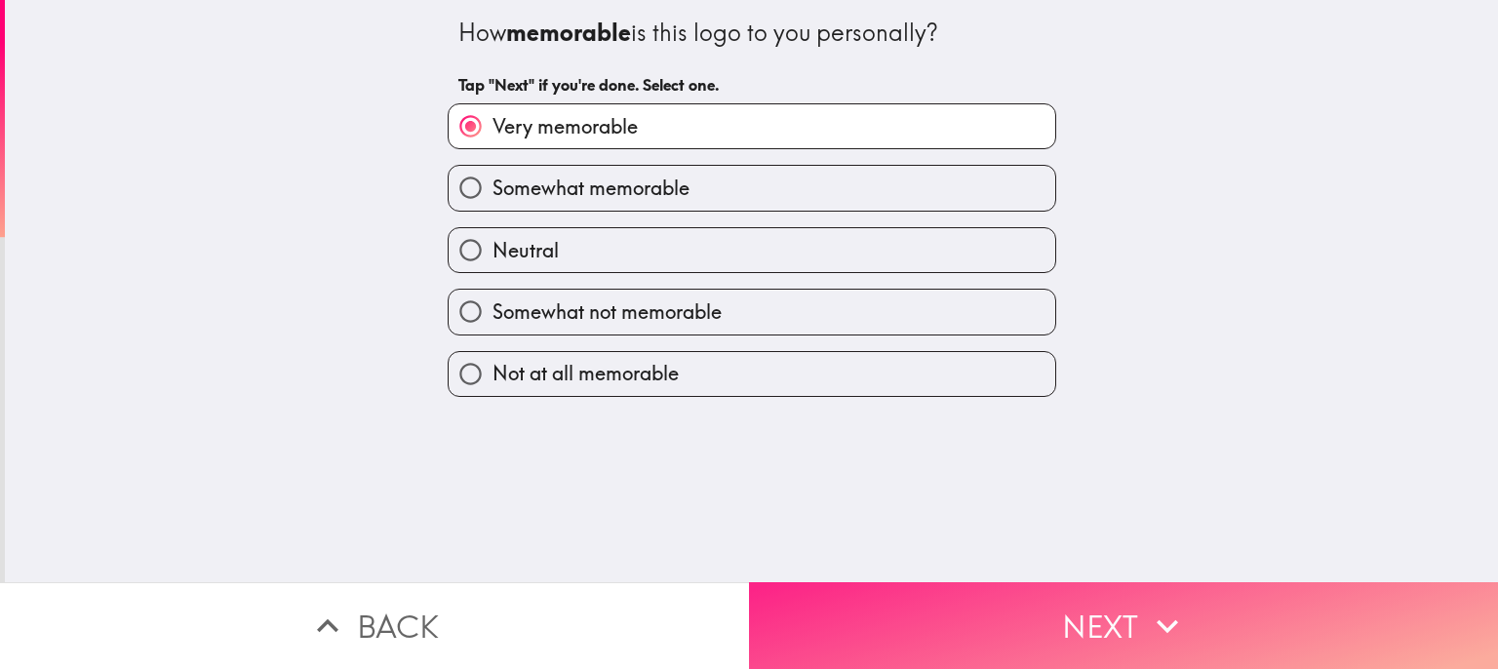
click at [1098, 610] on button "Next" at bounding box center [1123, 625] width 749 height 87
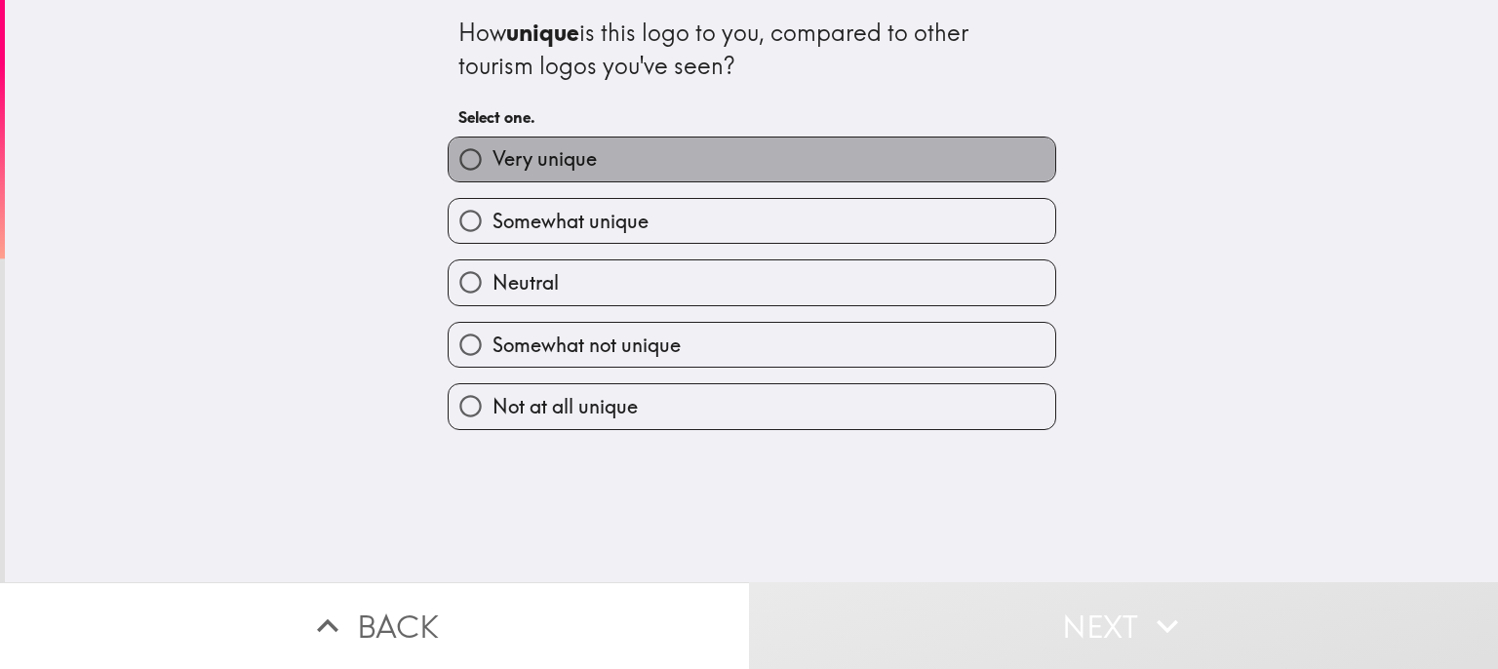
click at [667, 151] on label "Very unique" at bounding box center [752, 160] width 607 height 44
click at [493, 151] on input "Very unique" at bounding box center [471, 160] width 44 height 44
radio input "true"
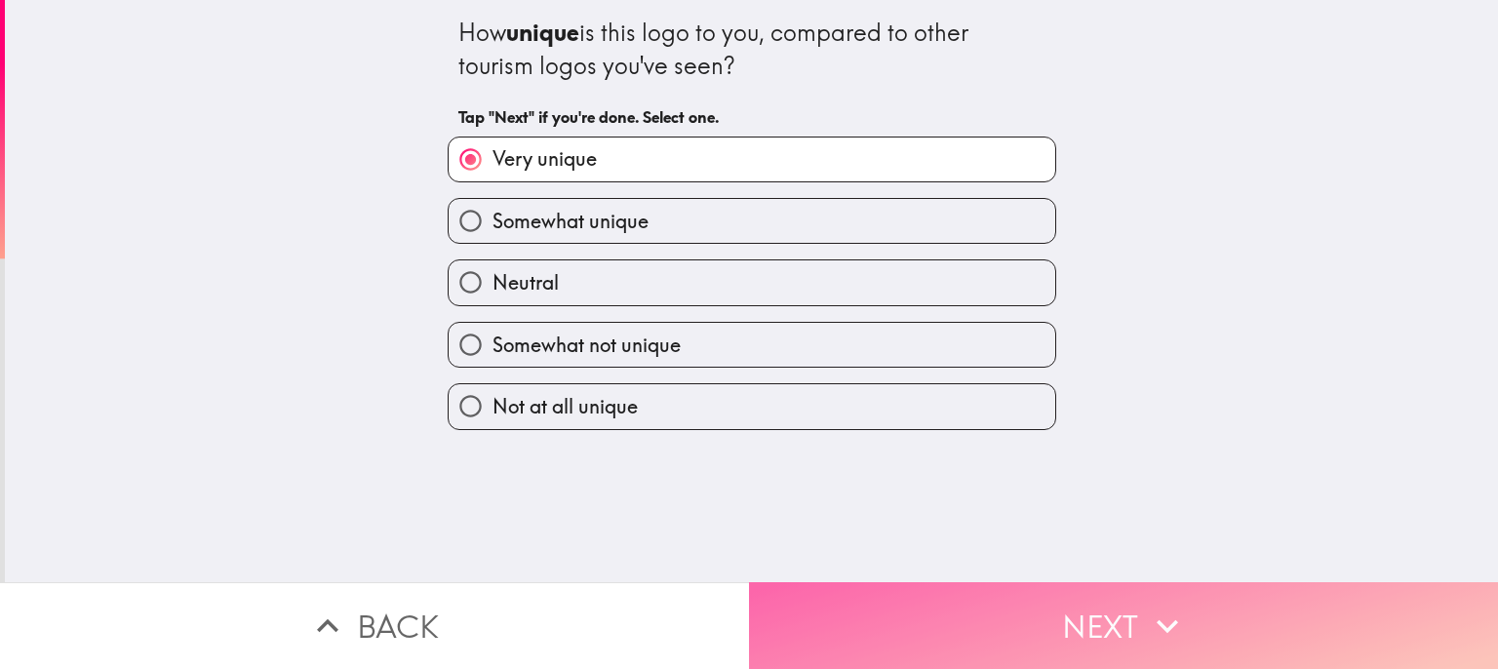
click at [1115, 598] on button "Next" at bounding box center [1123, 625] width 749 height 87
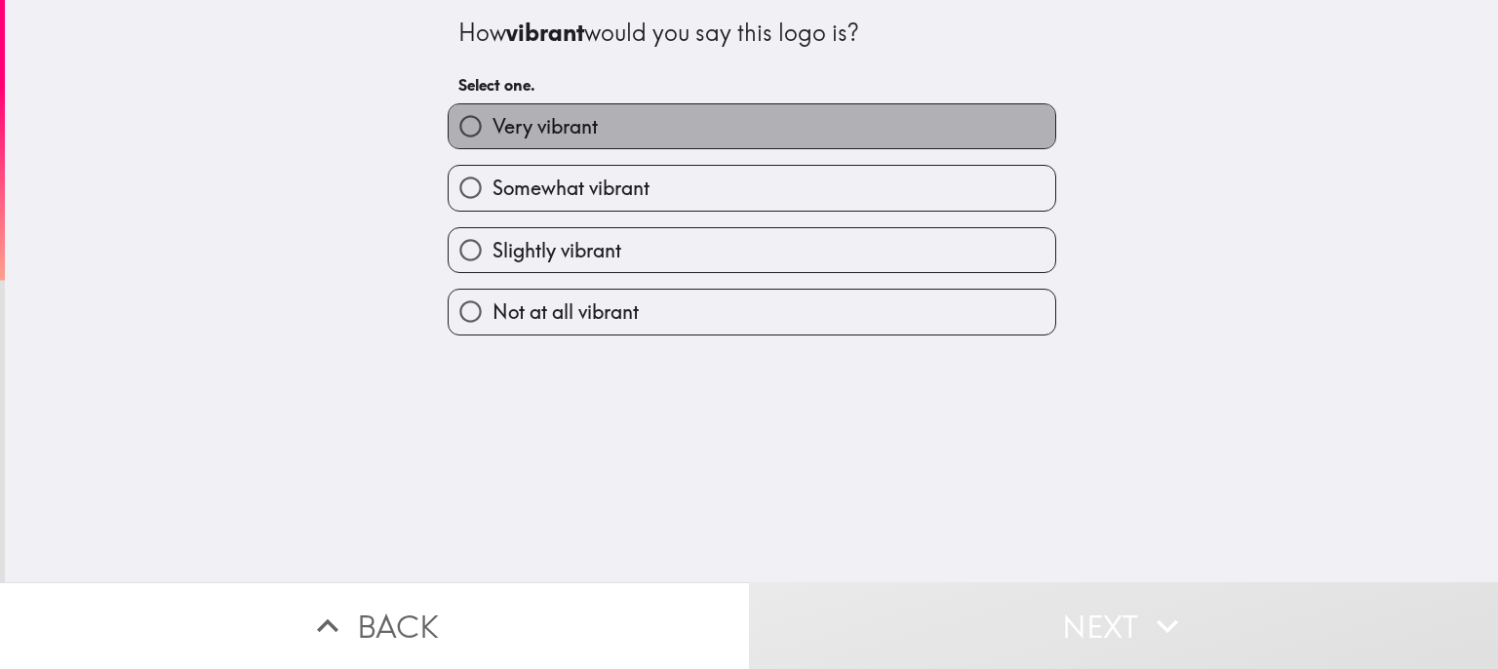
click at [635, 123] on label "Very vibrant" at bounding box center [752, 126] width 607 height 44
click at [493, 123] on input "Very vibrant" at bounding box center [471, 126] width 44 height 44
radio input "true"
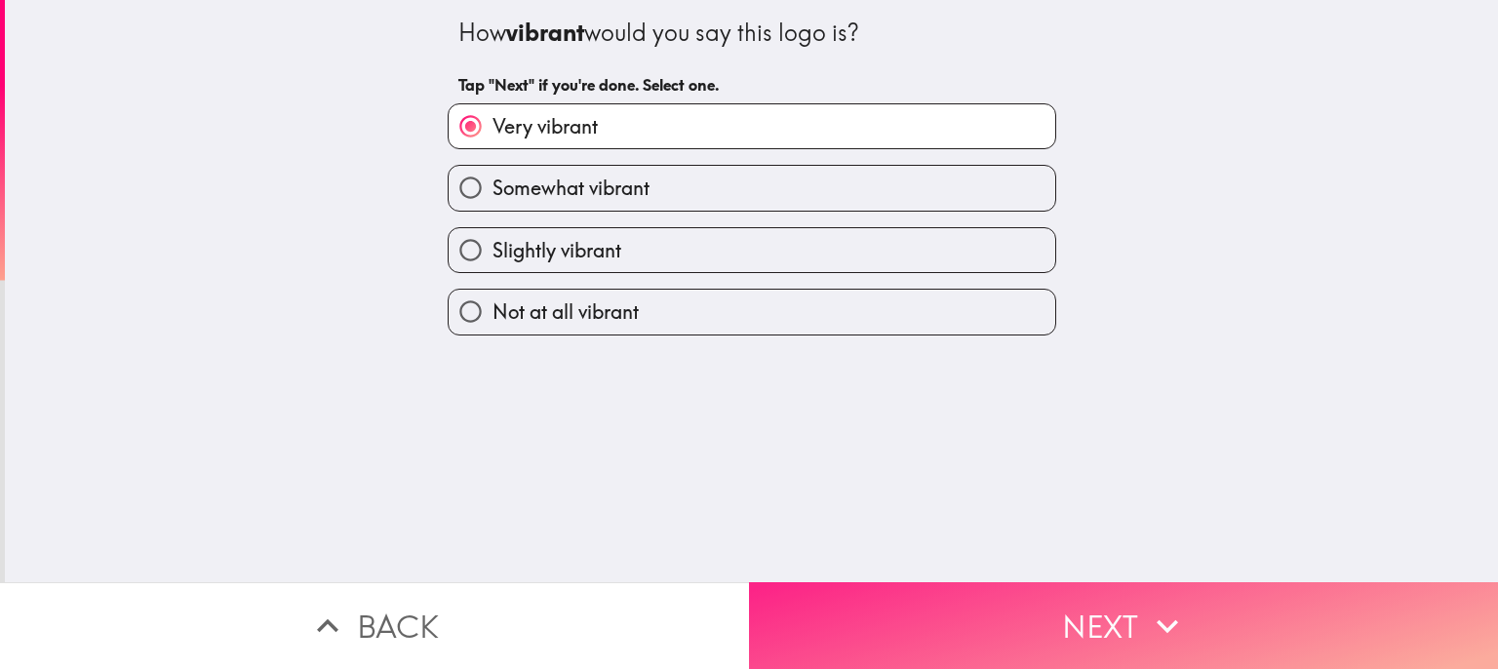
click at [1194, 605] on button "Next" at bounding box center [1123, 625] width 749 height 87
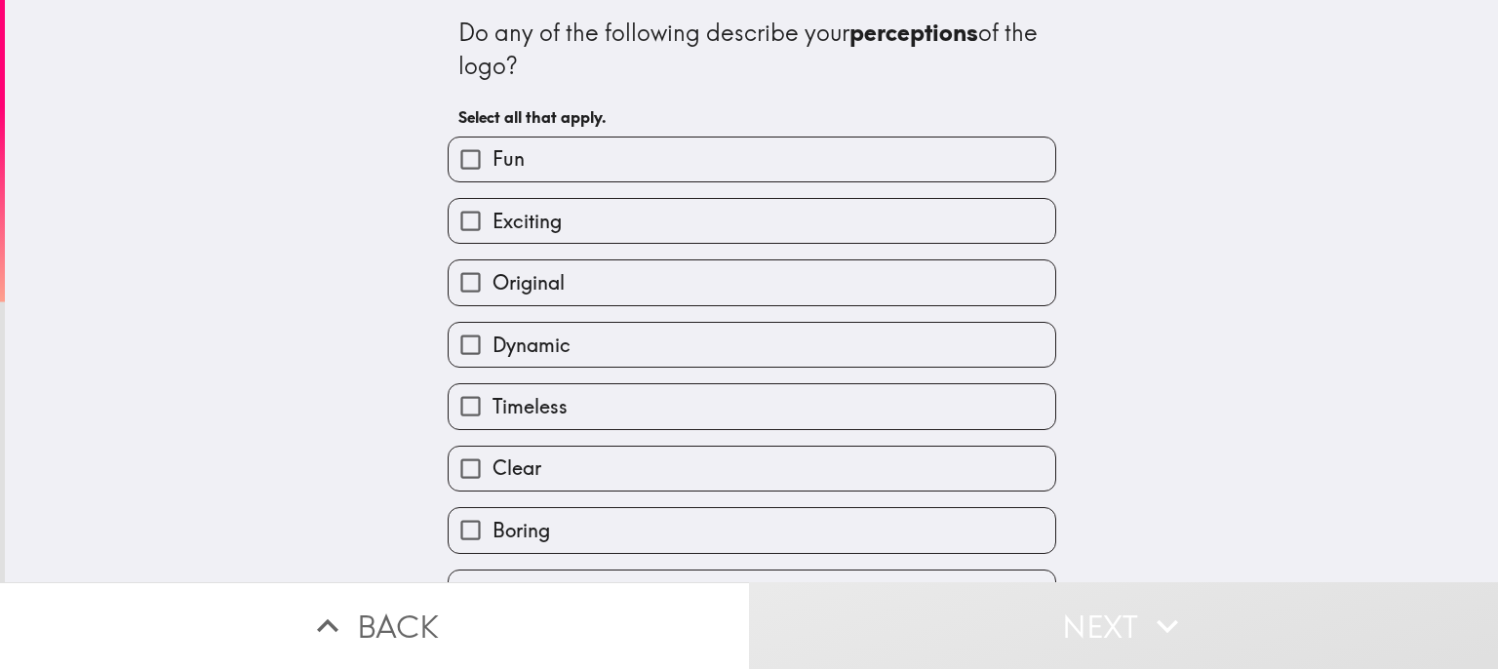
click at [663, 166] on label "Fun" at bounding box center [752, 160] width 607 height 44
click at [493, 166] on input "Fun" at bounding box center [471, 160] width 44 height 44
checkbox input "true"
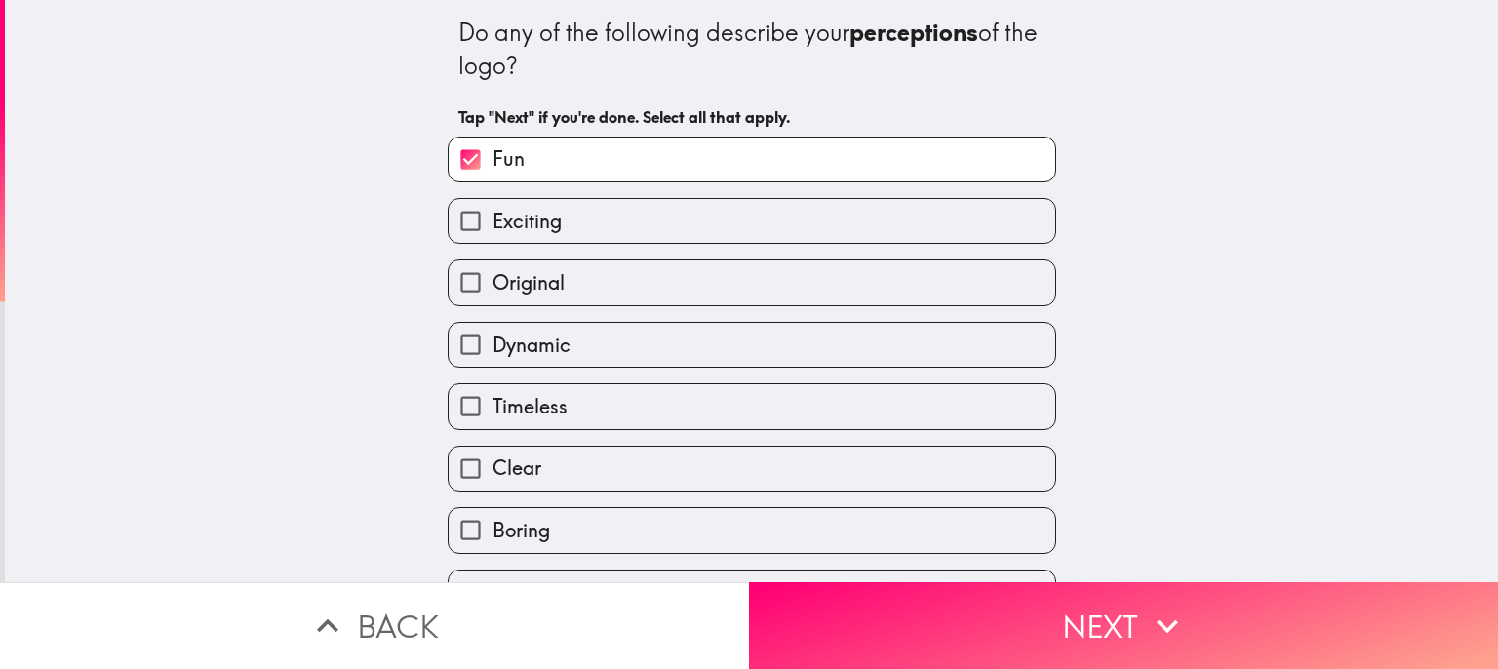
click at [597, 224] on label "Exciting" at bounding box center [752, 221] width 607 height 44
click at [493, 224] on input "Exciting" at bounding box center [471, 221] width 44 height 44
checkbox input "true"
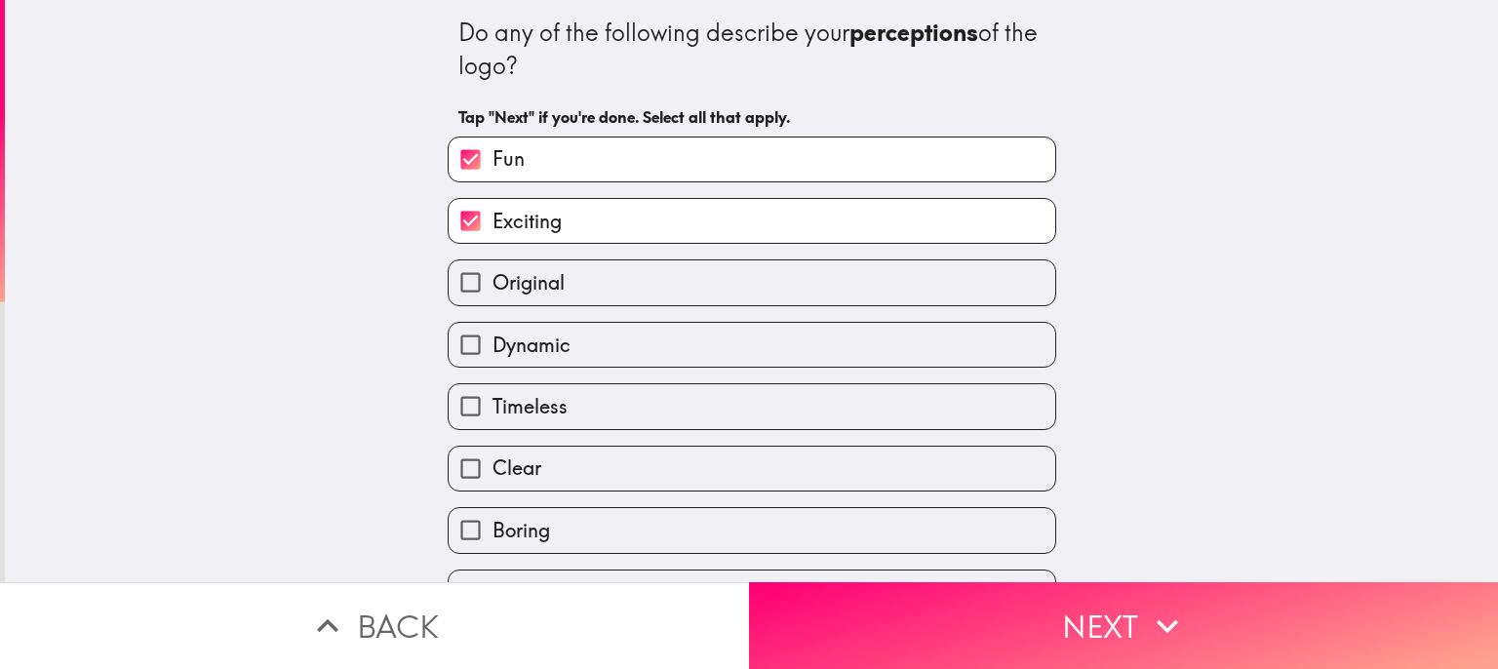
click at [571, 287] on label "Original" at bounding box center [752, 282] width 607 height 44
click at [493, 287] on input "Original" at bounding box center [471, 282] width 44 height 44
checkbox input "true"
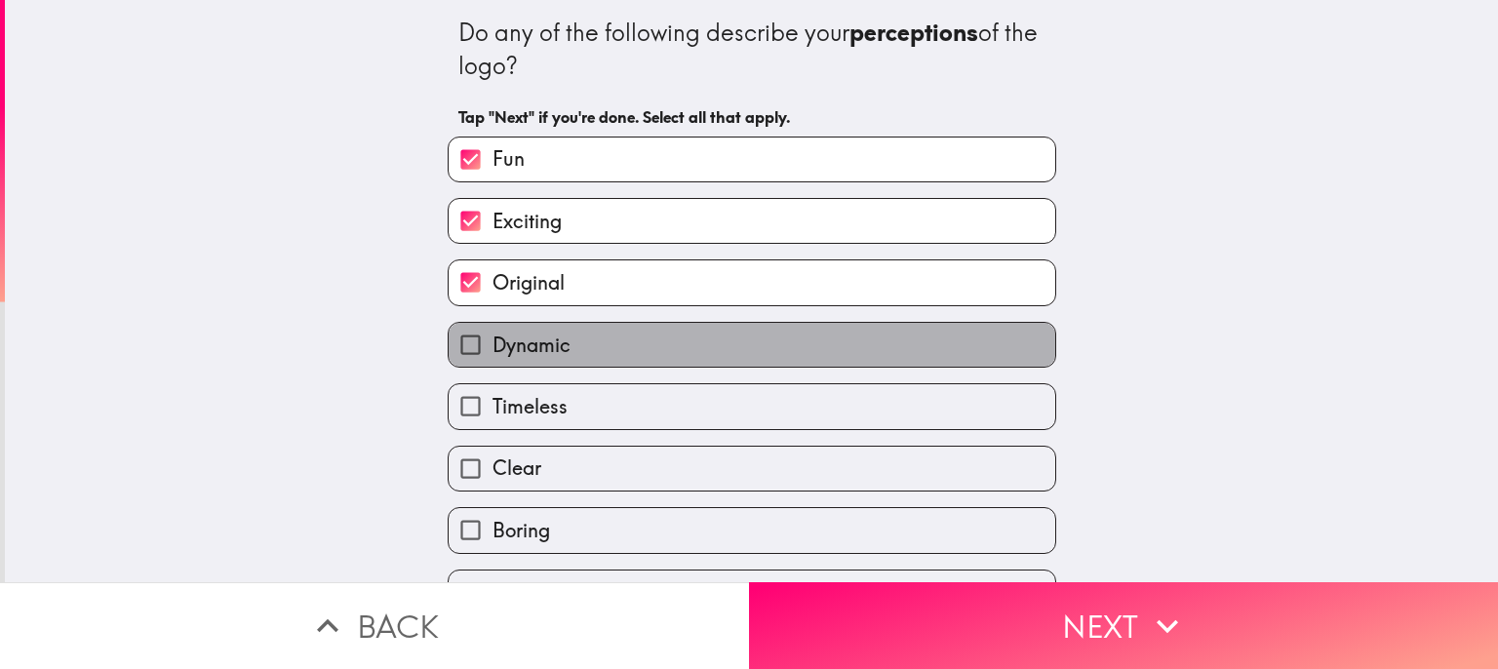
click at [560, 345] on label "Dynamic" at bounding box center [752, 345] width 607 height 44
click at [493, 345] on input "Dynamic" at bounding box center [471, 345] width 44 height 44
checkbox input "true"
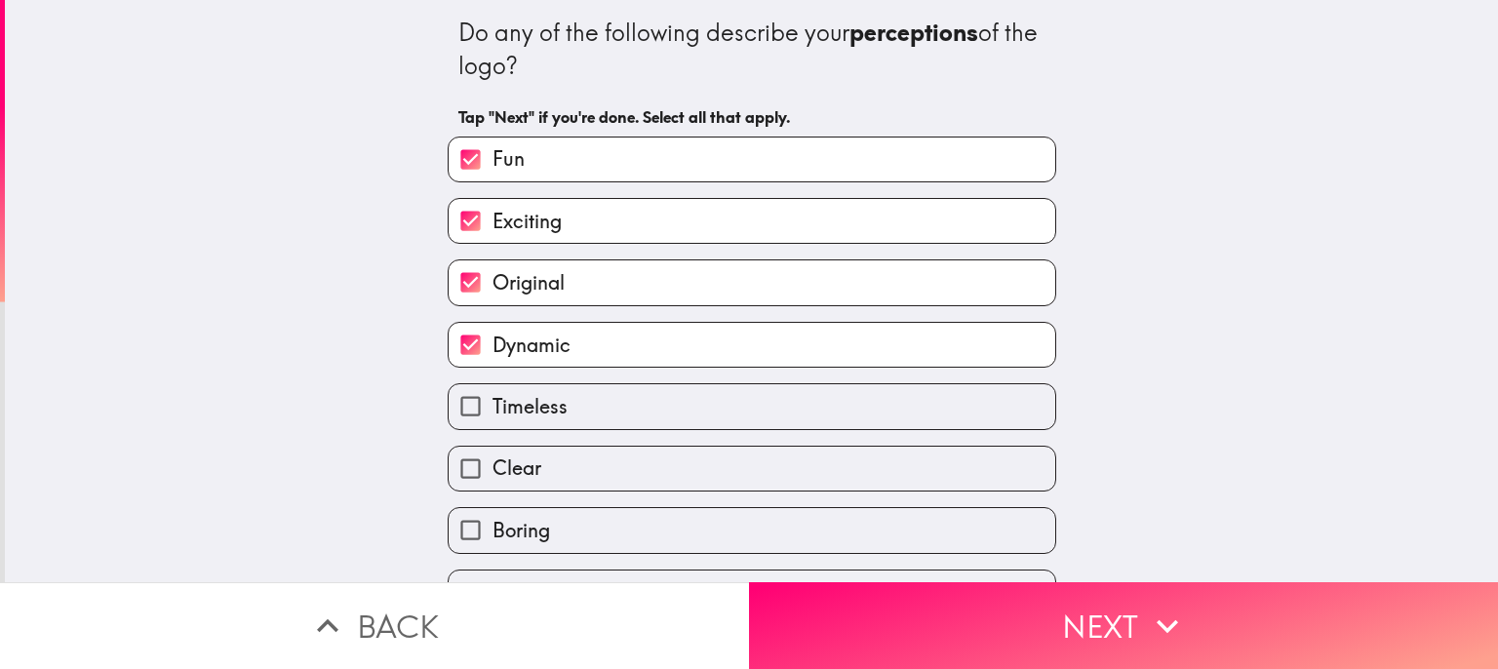
click at [533, 469] on label "Clear" at bounding box center [752, 469] width 607 height 44
click at [493, 469] on input "Clear" at bounding box center [471, 469] width 44 height 44
checkbox input "true"
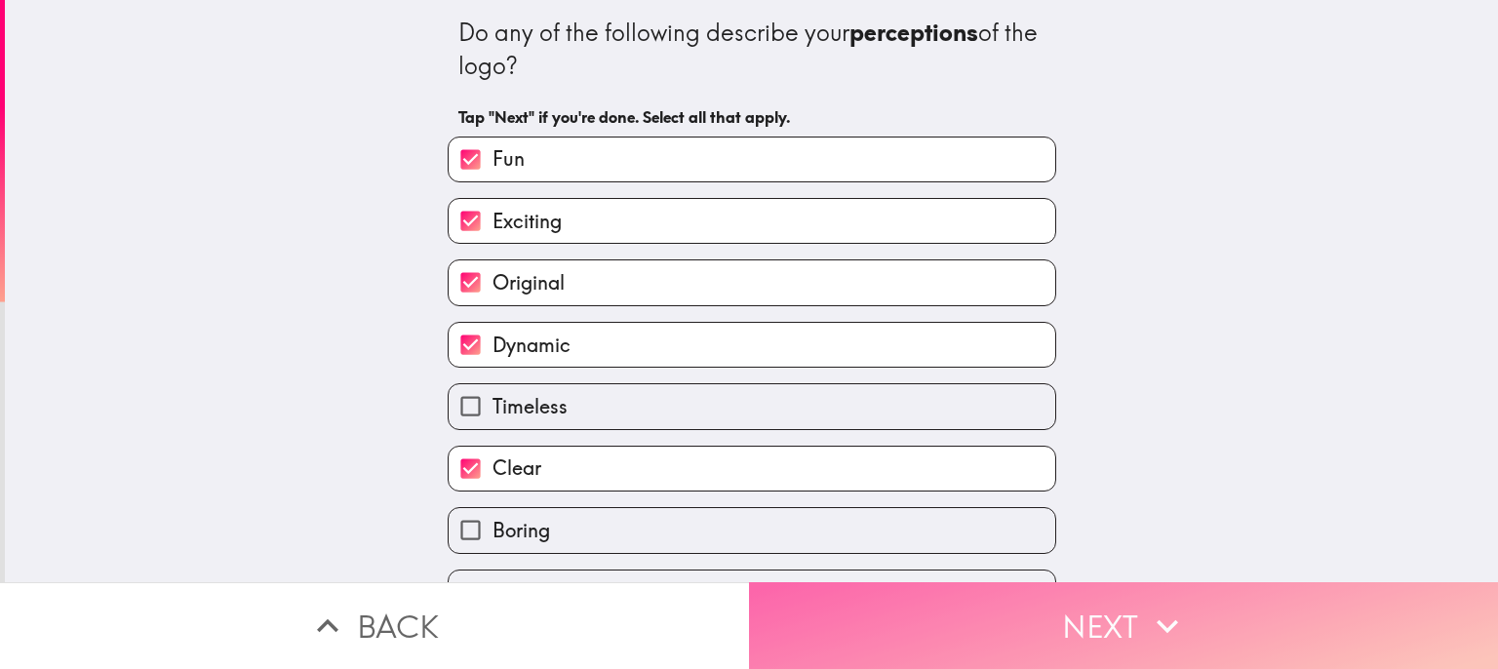
click at [1133, 616] on button "Next" at bounding box center [1123, 625] width 749 height 87
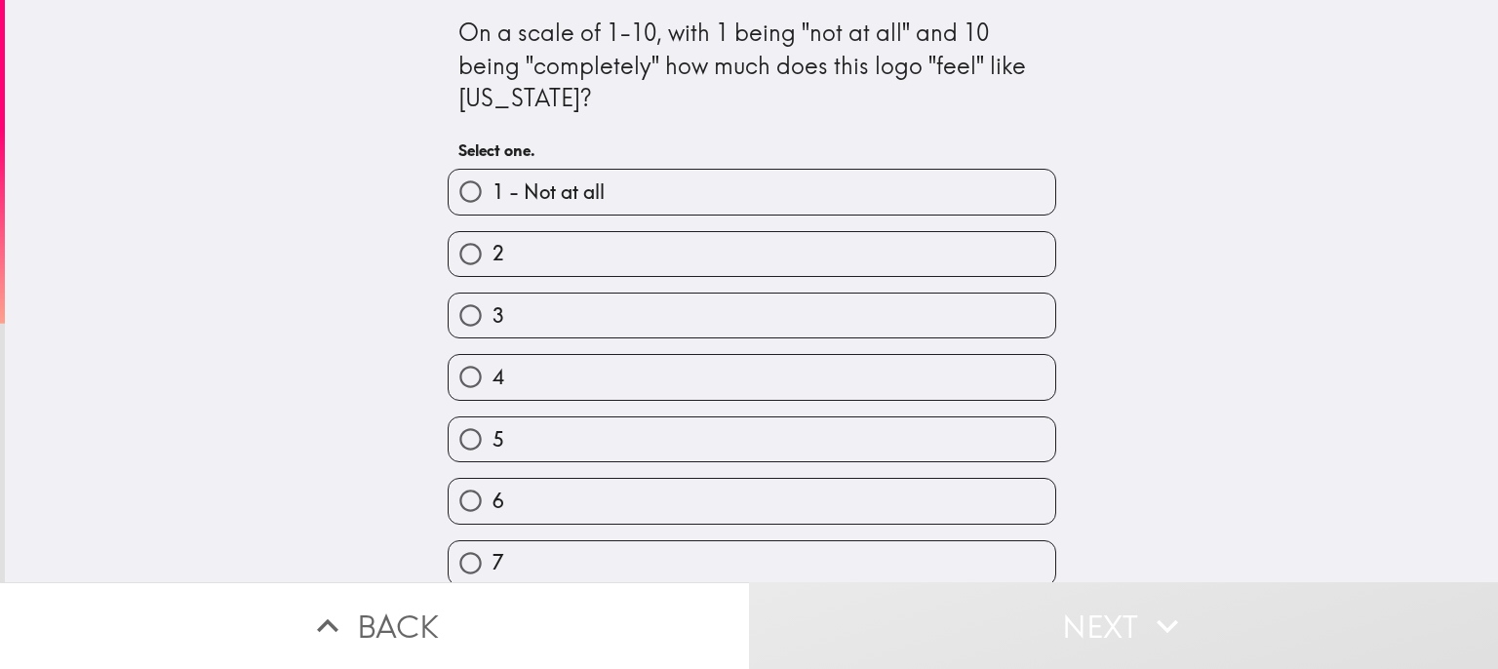
scroll to position [200, 0]
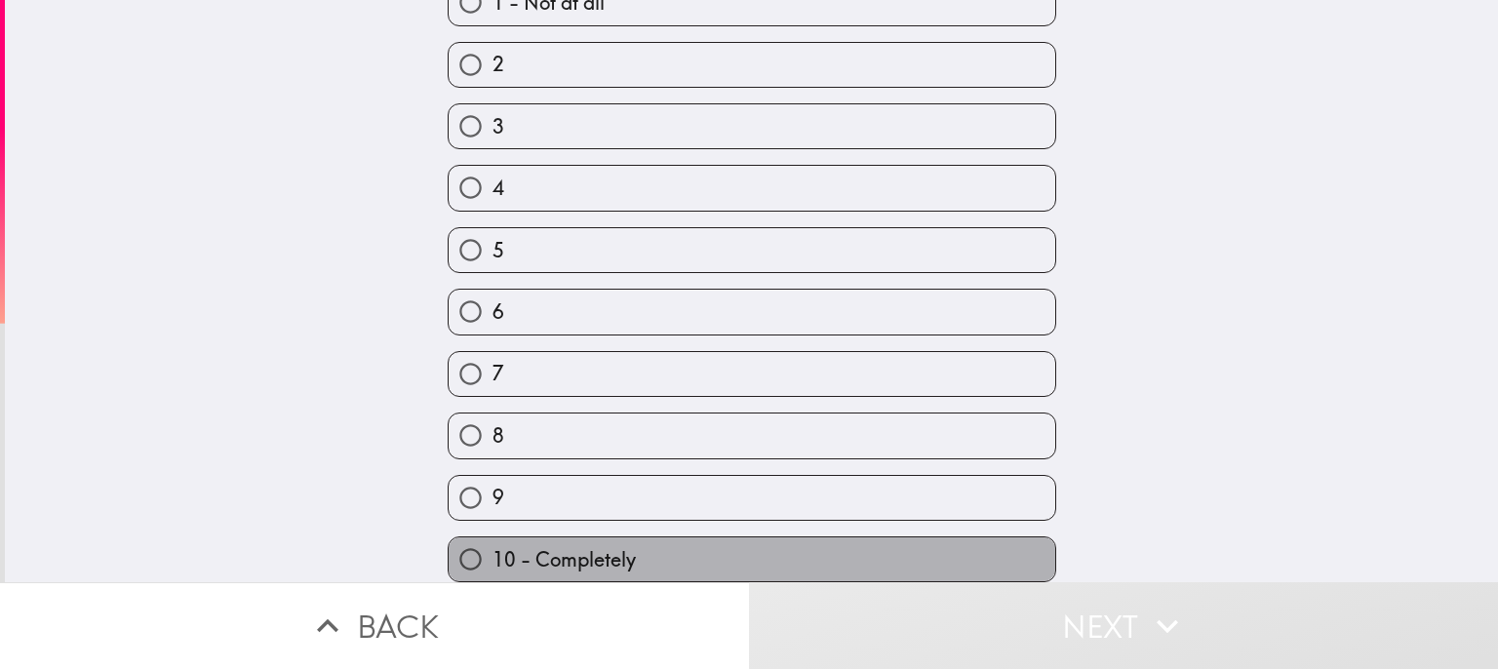
click at [593, 549] on span "10 - Completely" at bounding box center [564, 559] width 143 height 27
click at [493, 549] on input "10 - Completely" at bounding box center [471, 559] width 44 height 44
radio input "true"
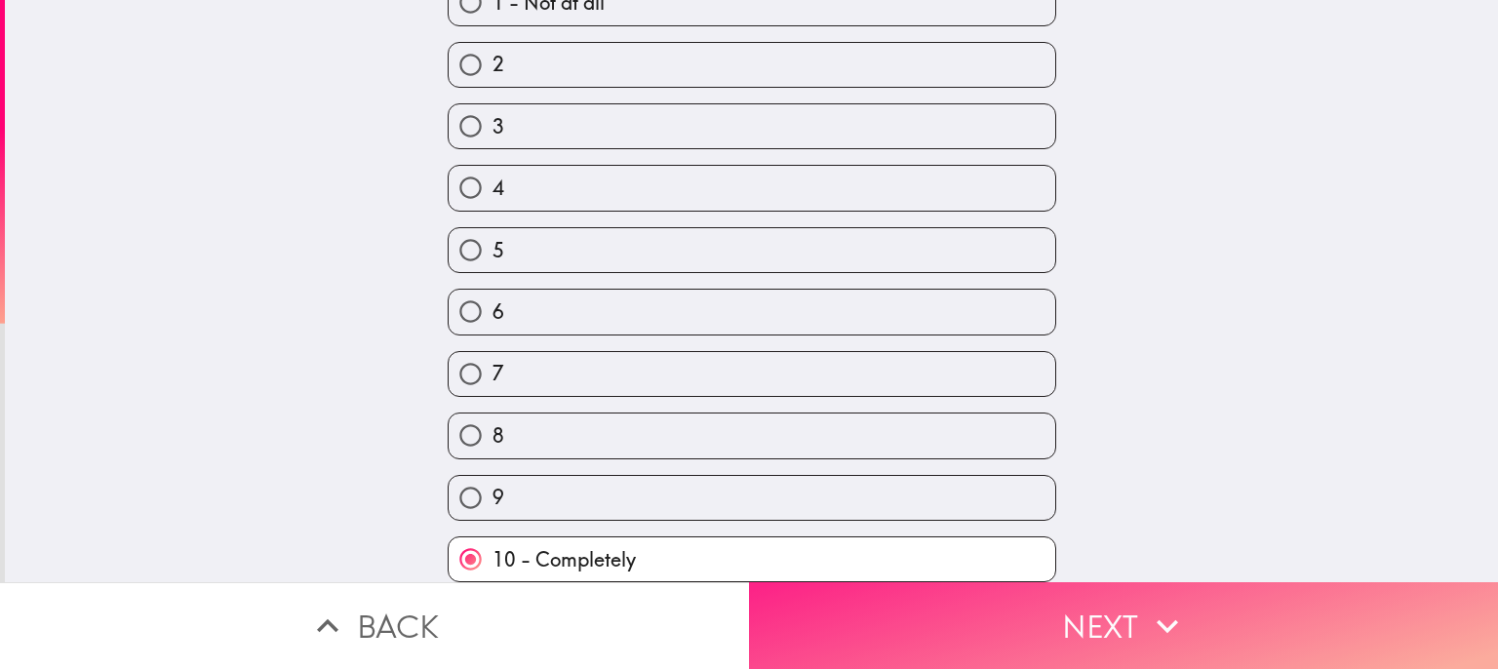
click at [1127, 617] on button "Next" at bounding box center [1123, 625] width 749 height 87
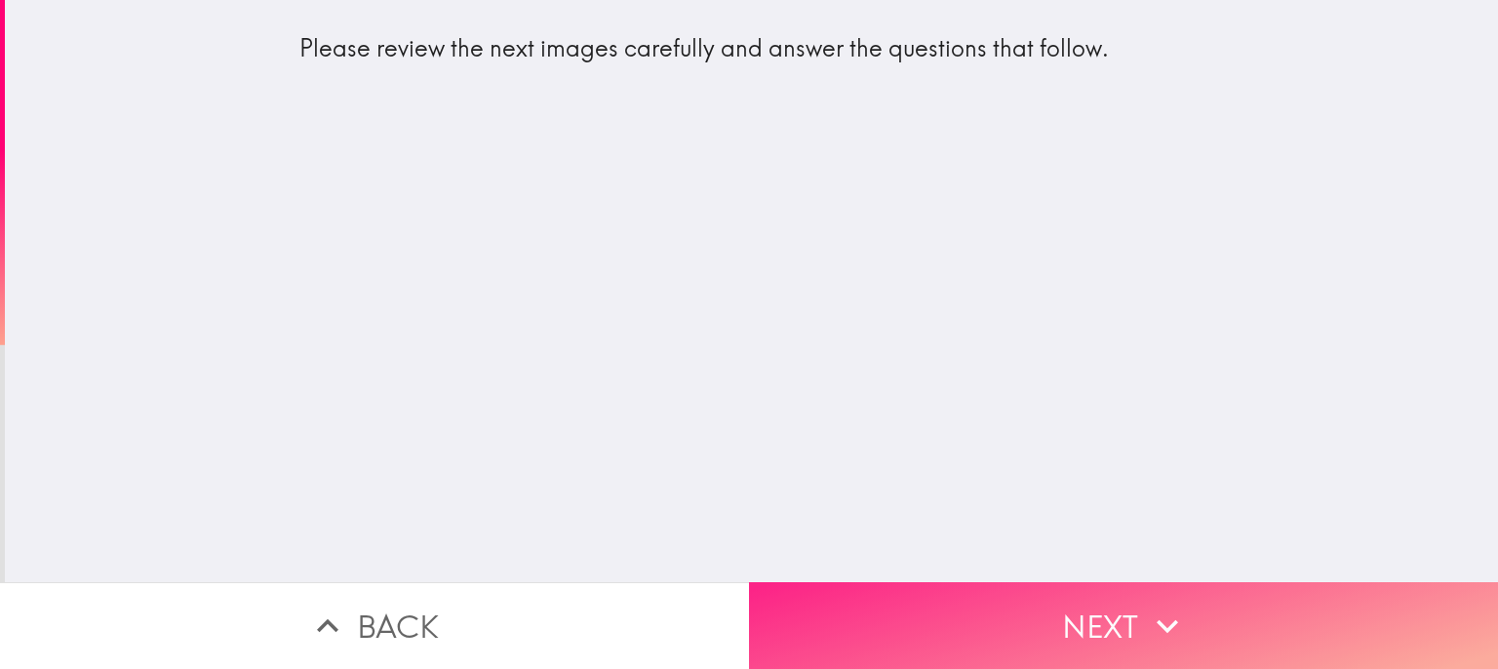
click at [1109, 602] on button "Next" at bounding box center [1123, 625] width 749 height 87
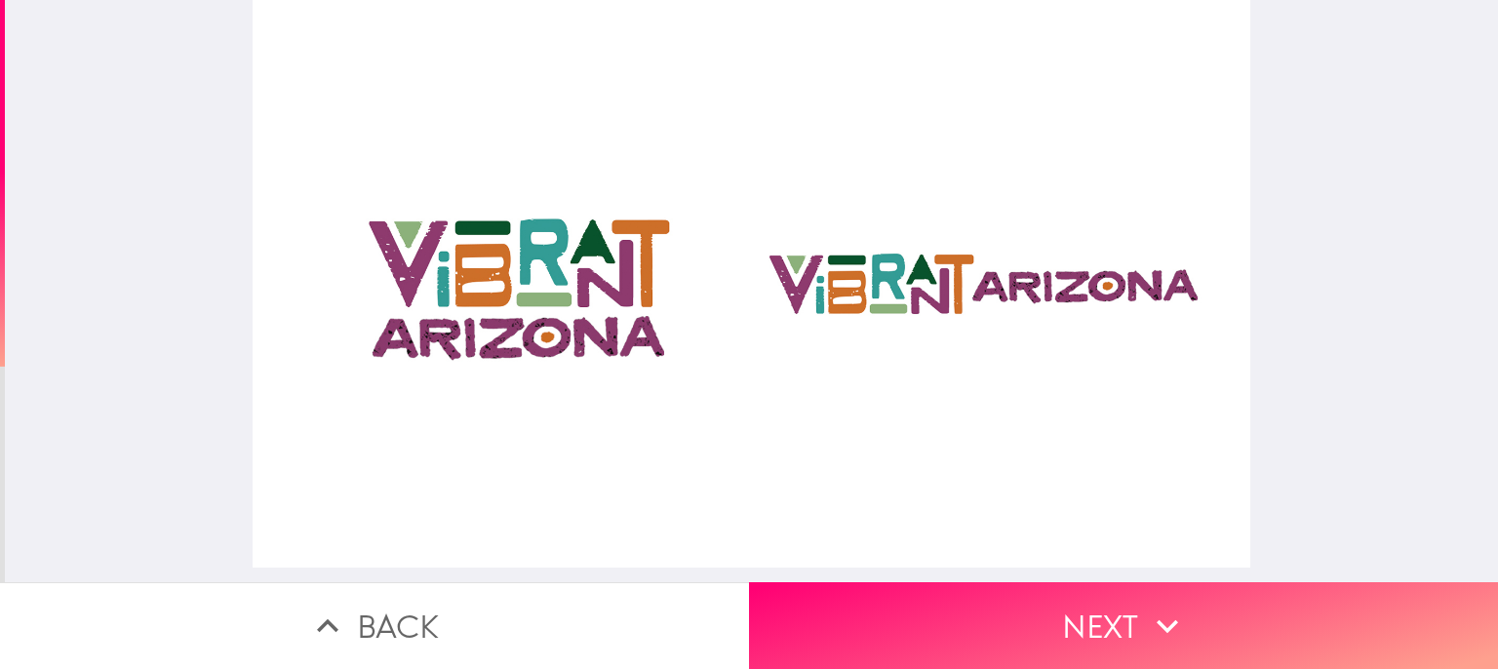
click at [913, 285] on div at bounding box center [752, 284] width 998 height 568
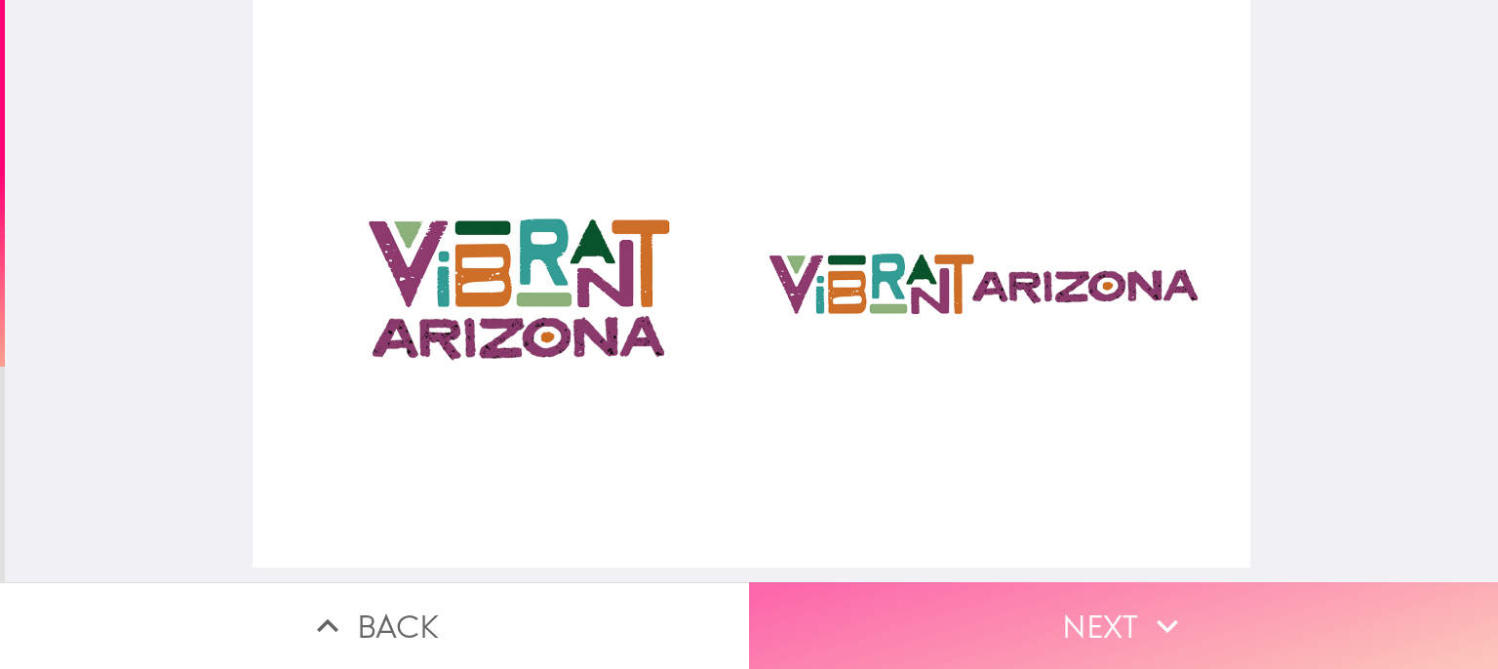
click at [1112, 611] on button "Next" at bounding box center [1123, 625] width 749 height 87
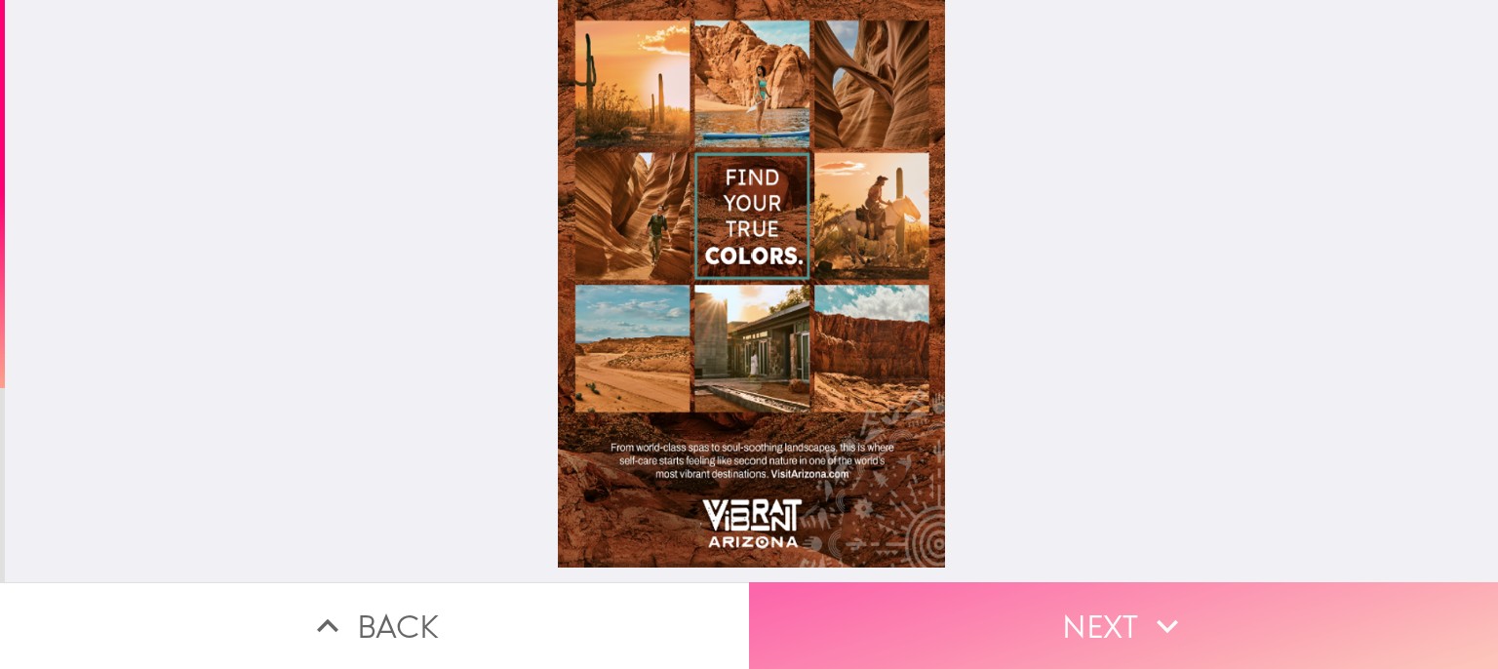
click at [1046, 608] on button "Next" at bounding box center [1123, 625] width 749 height 87
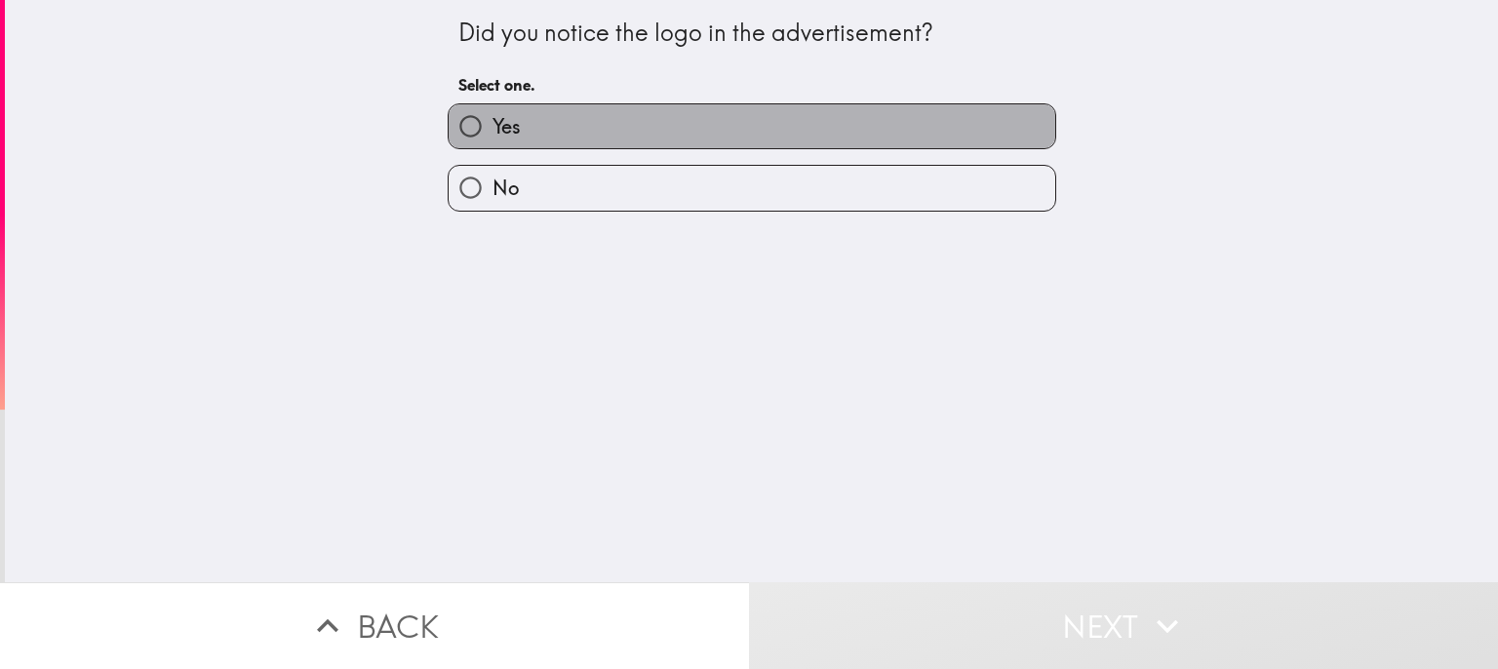
click at [601, 130] on label "Yes" at bounding box center [752, 126] width 607 height 44
click at [493, 130] on input "Yes" at bounding box center [471, 126] width 44 height 44
radio input "true"
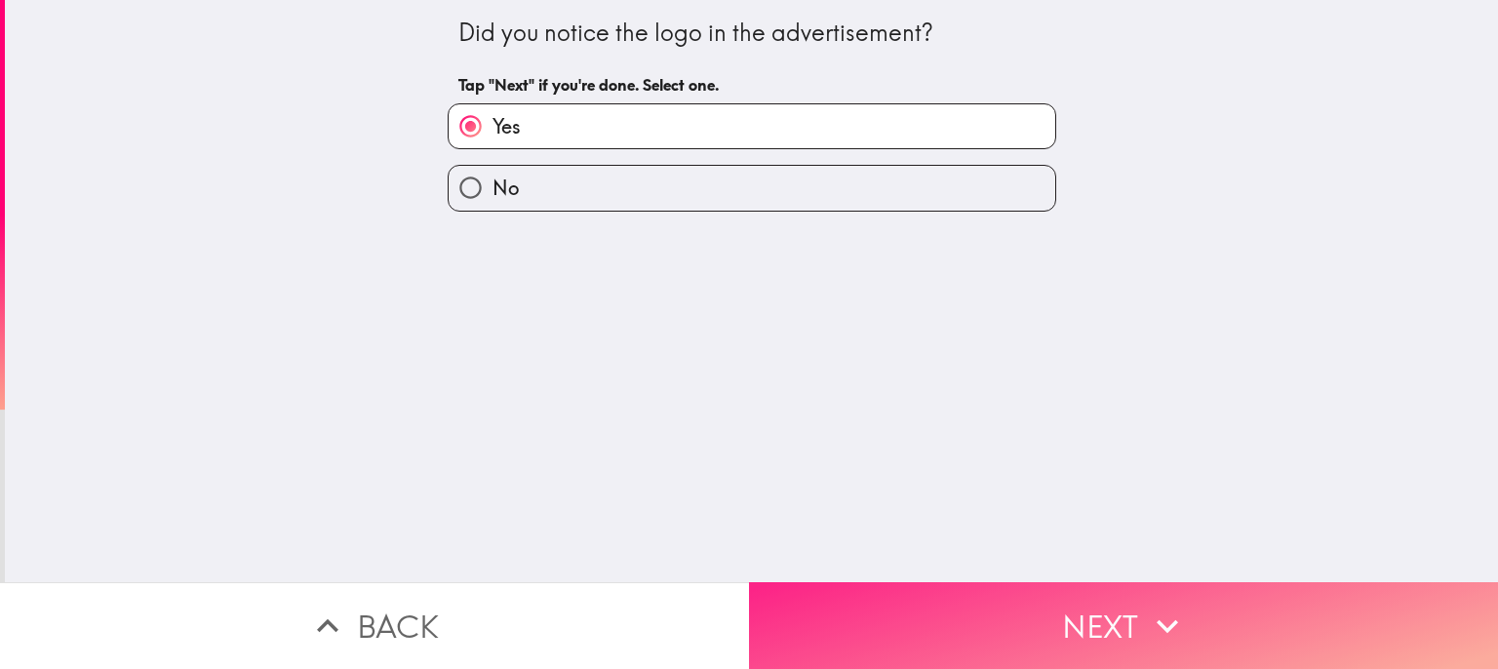
click at [1013, 604] on button "Next" at bounding box center [1123, 625] width 749 height 87
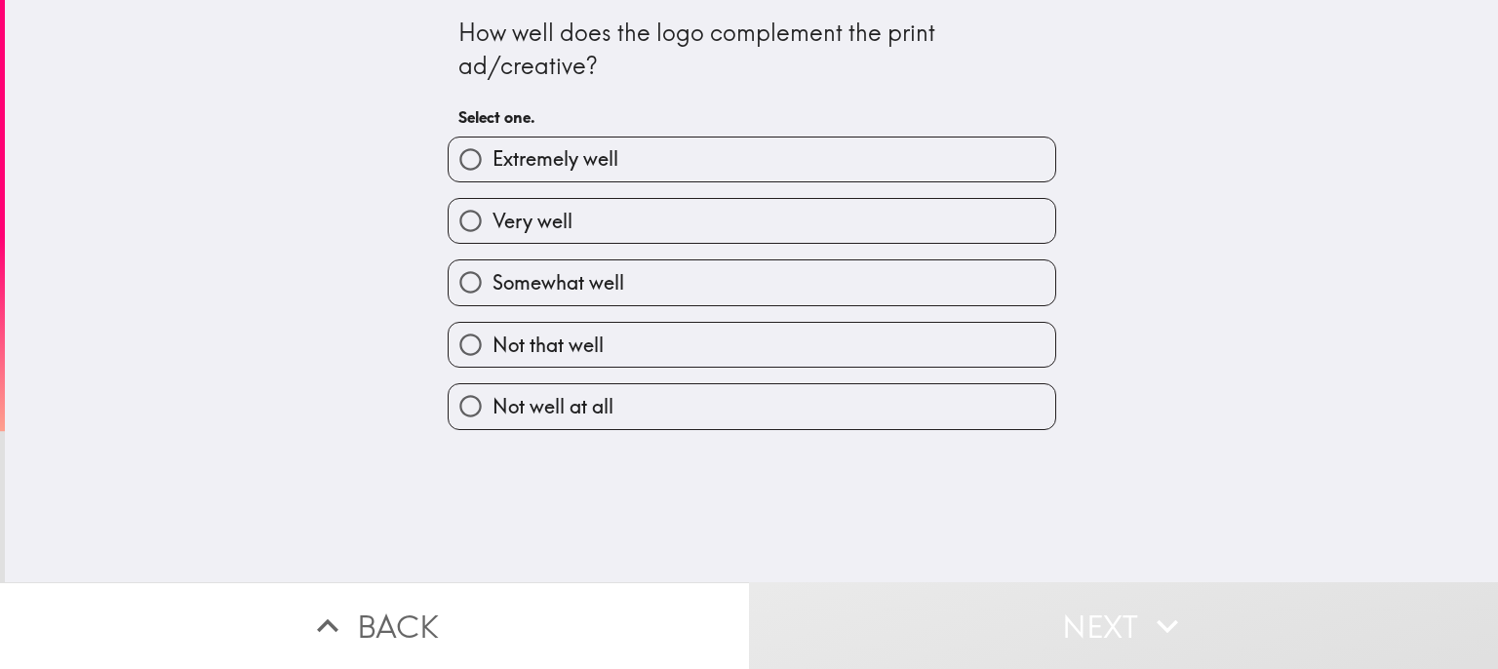
click at [616, 165] on label "Extremely well" at bounding box center [752, 160] width 607 height 44
click at [493, 165] on input "Extremely well" at bounding box center [471, 160] width 44 height 44
radio input "true"
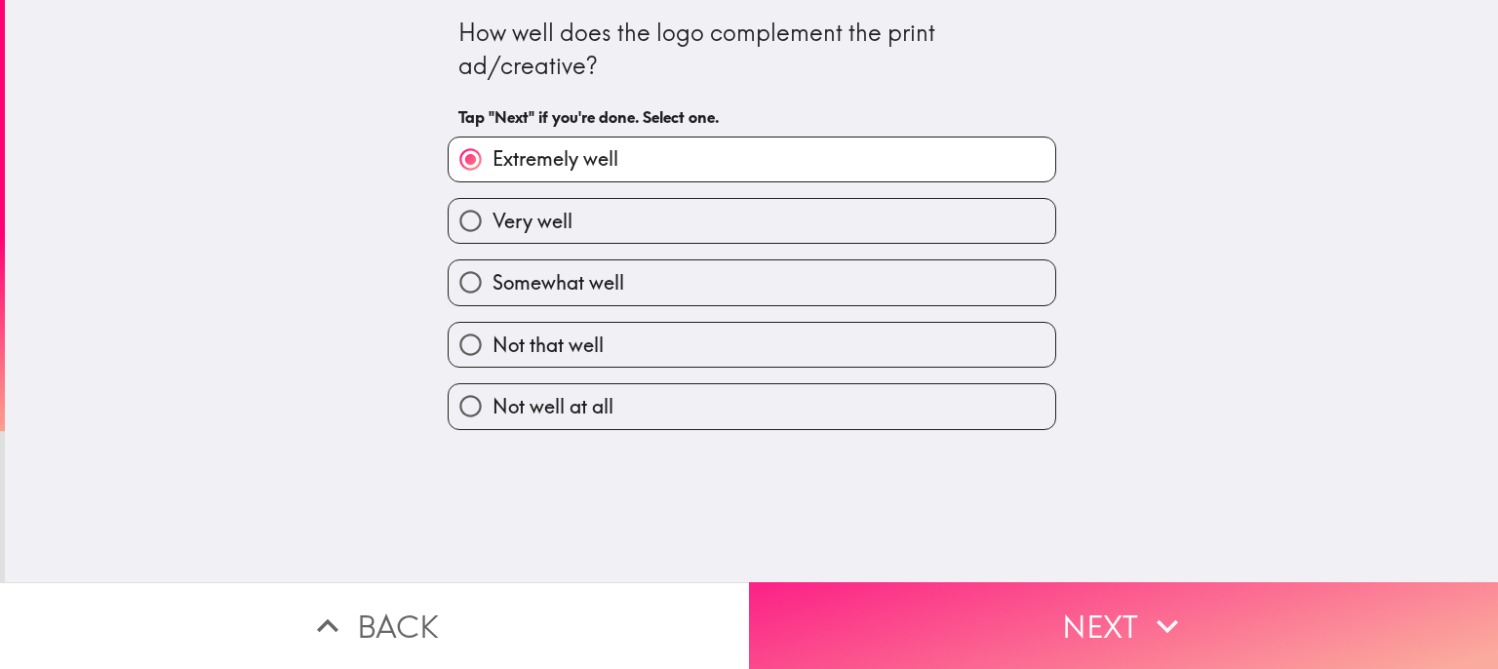
click at [1024, 600] on button "Next" at bounding box center [1123, 625] width 749 height 87
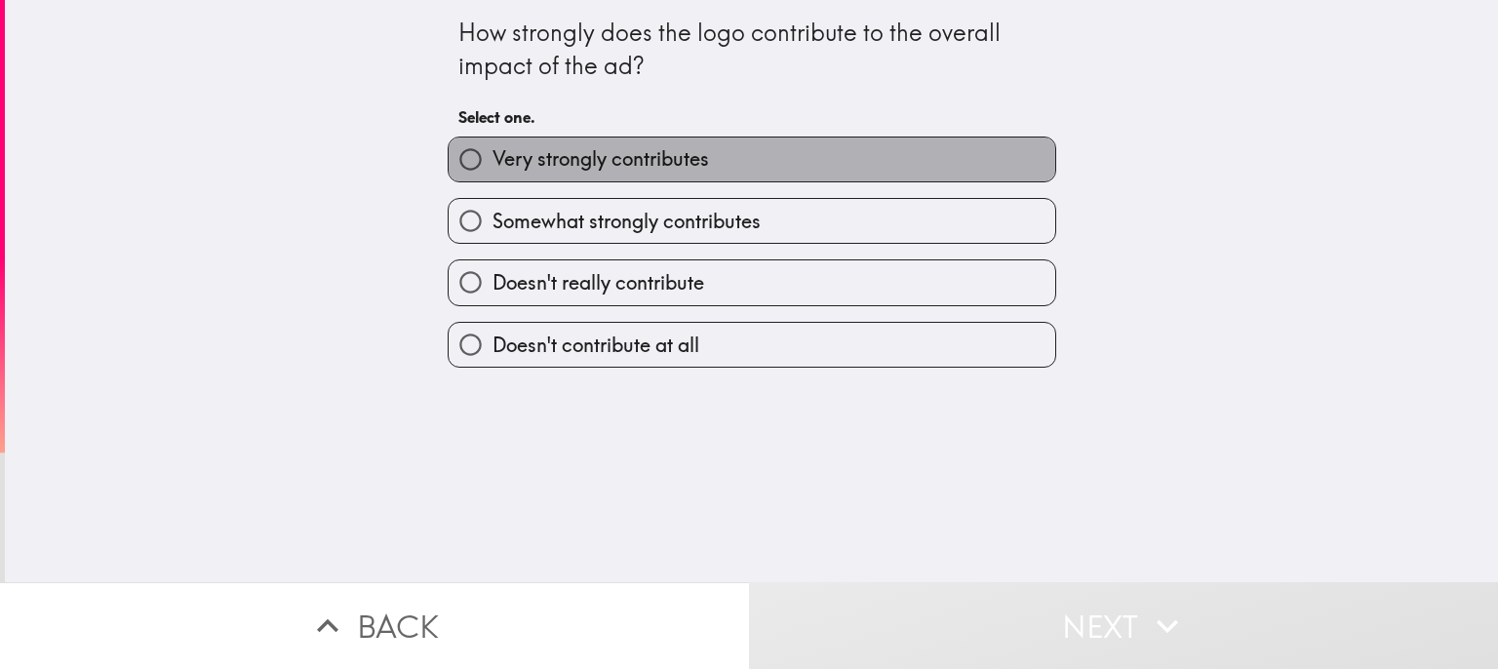
click at [708, 162] on label "Very strongly contributes" at bounding box center [752, 160] width 607 height 44
click at [493, 162] on input "Very strongly contributes" at bounding box center [471, 160] width 44 height 44
radio input "true"
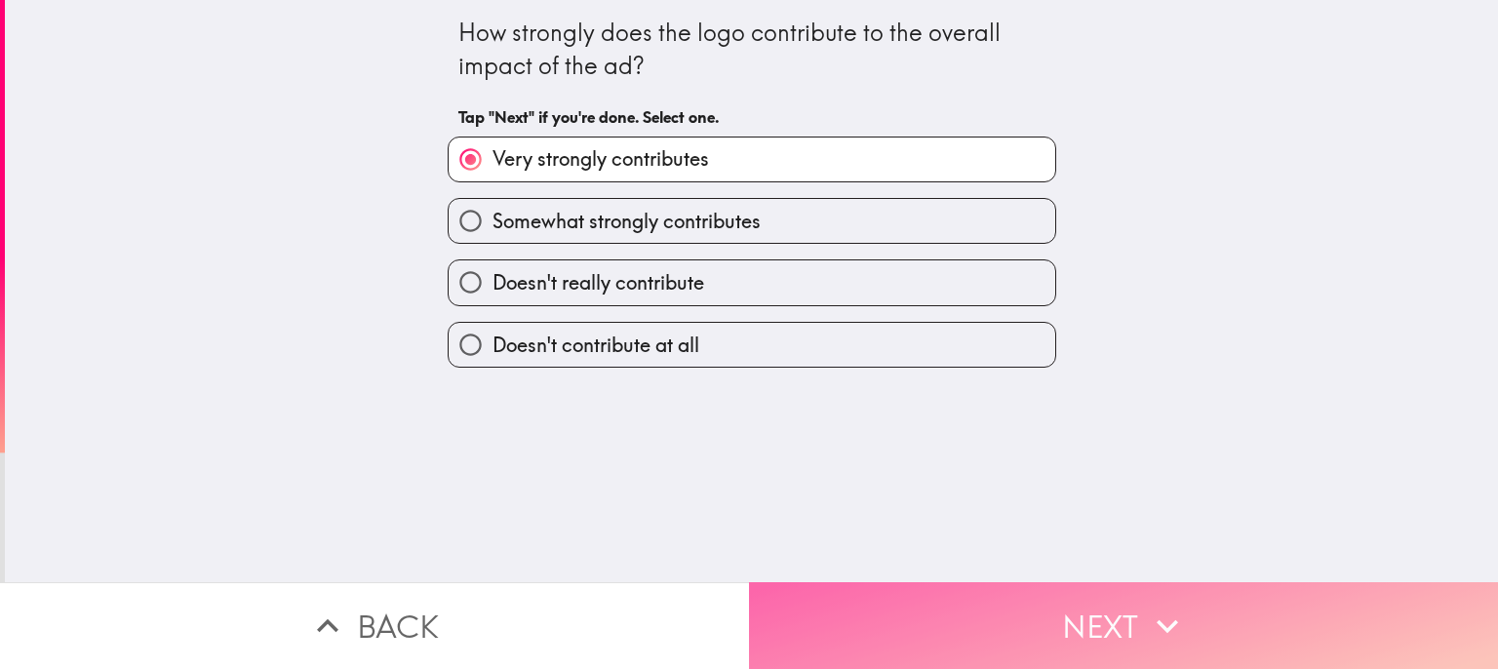
click at [1104, 599] on button "Next" at bounding box center [1123, 625] width 749 height 87
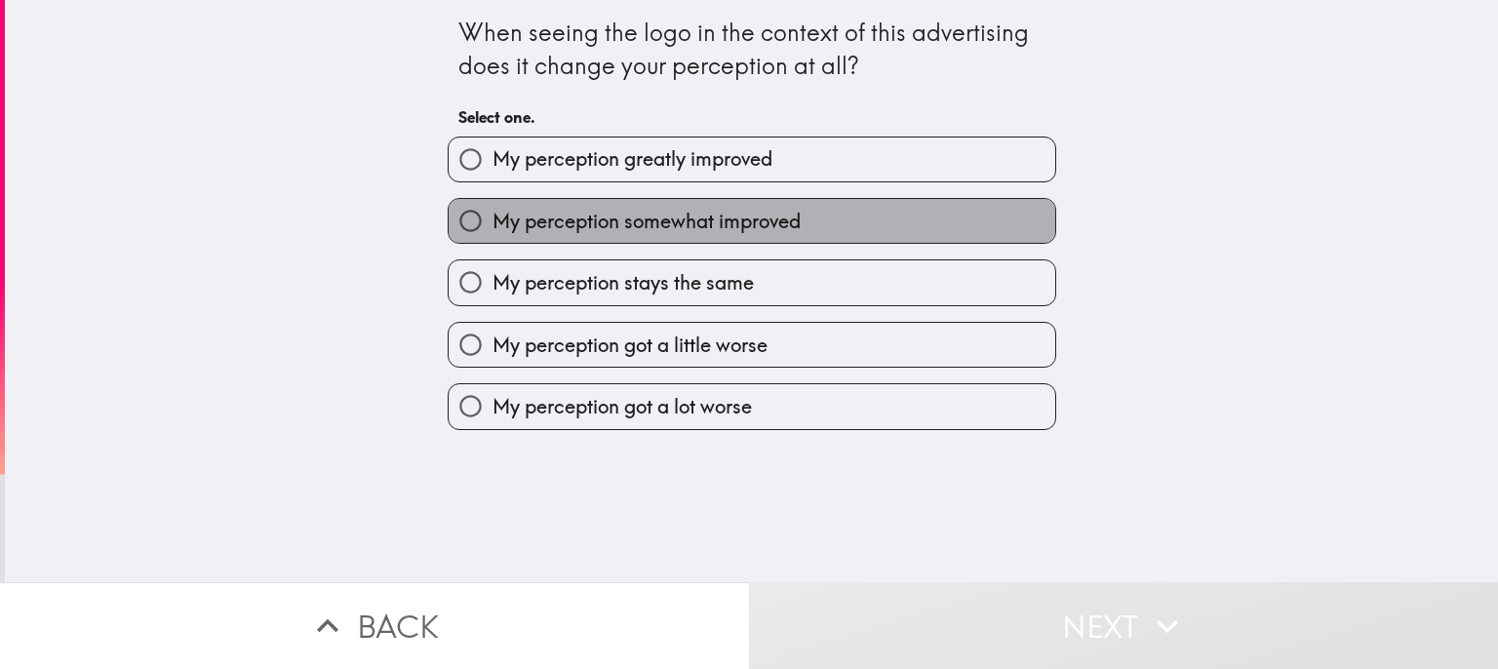
click at [698, 214] on span "My perception somewhat improved" at bounding box center [647, 221] width 308 height 27
click at [493, 214] on input "My perception somewhat improved" at bounding box center [471, 221] width 44 height 44
radio input "true"
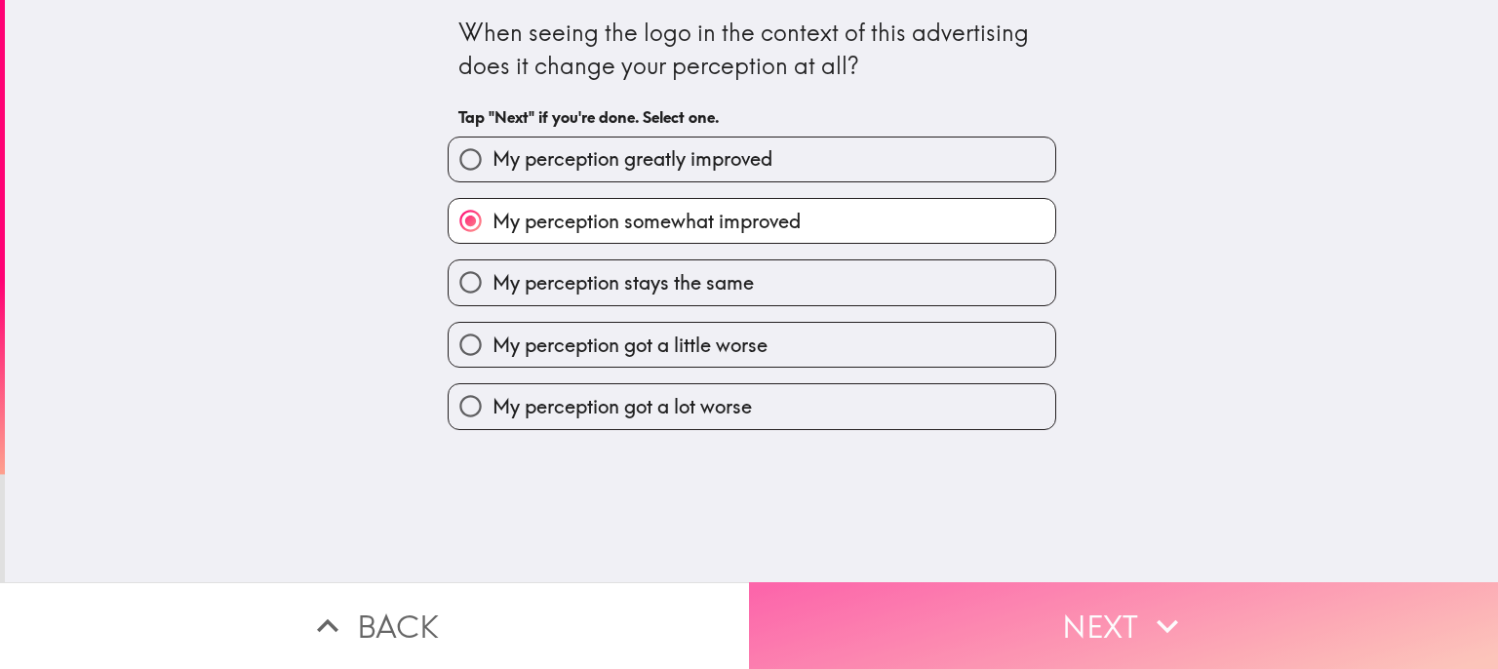
click at [1125, 609] on button "Next" at bounding box center [1123, 625] width 749 height 87
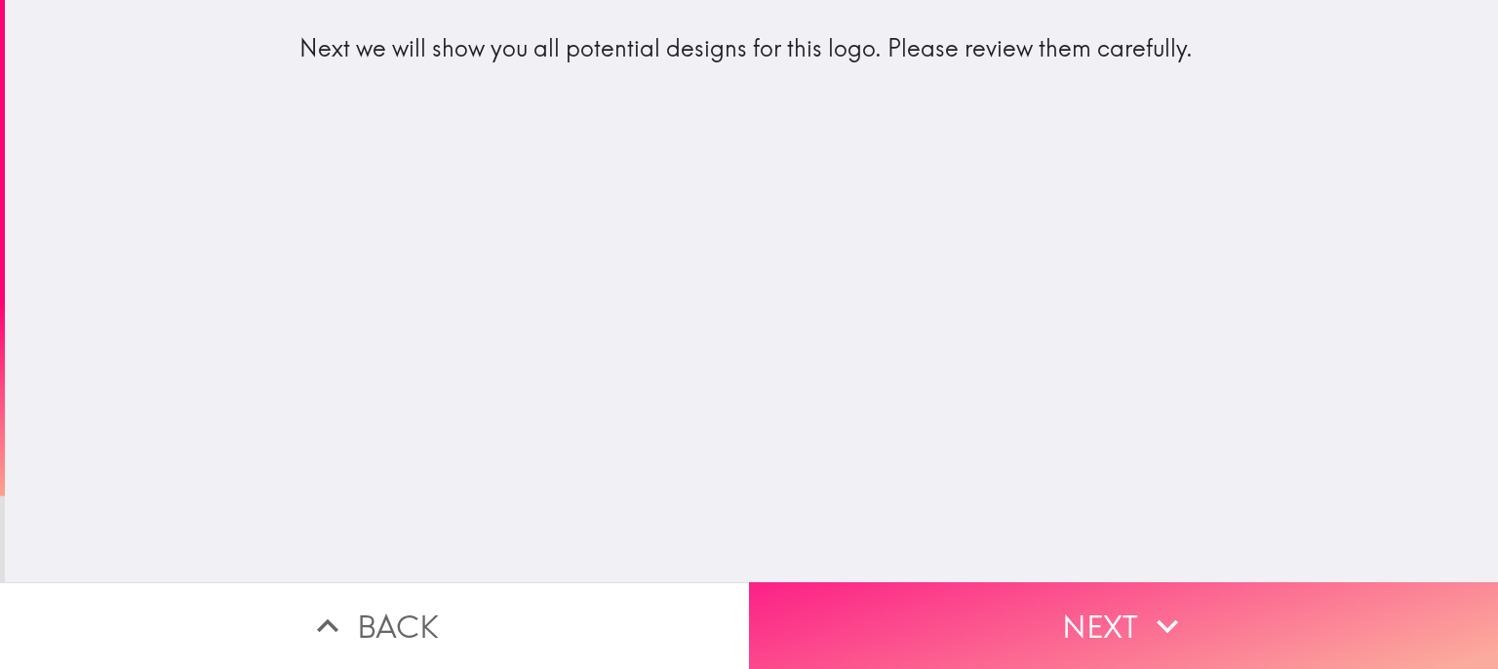
click at [1105, 610] on button "Next" at bounding box center [1123, 625] width 749 height 87
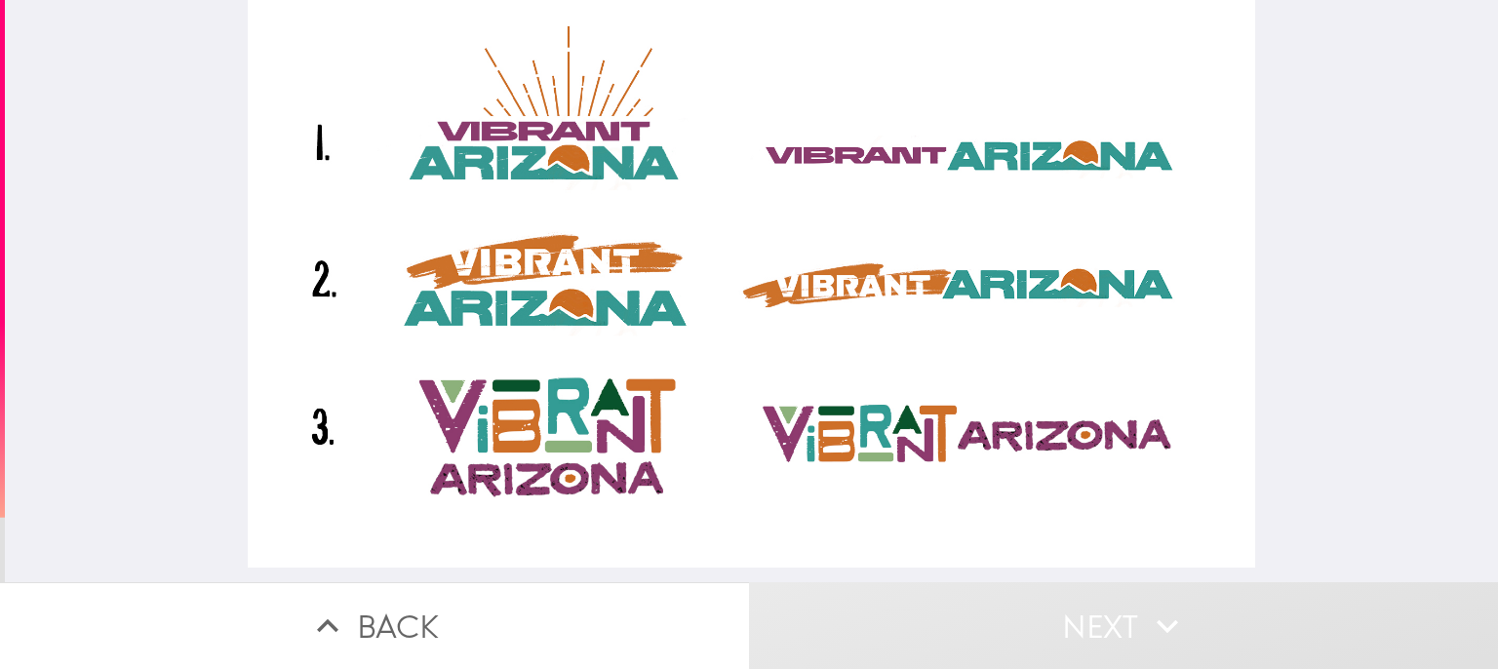
click at [582, 293] on div at bounding box center [752, 284] width 1008 height 568
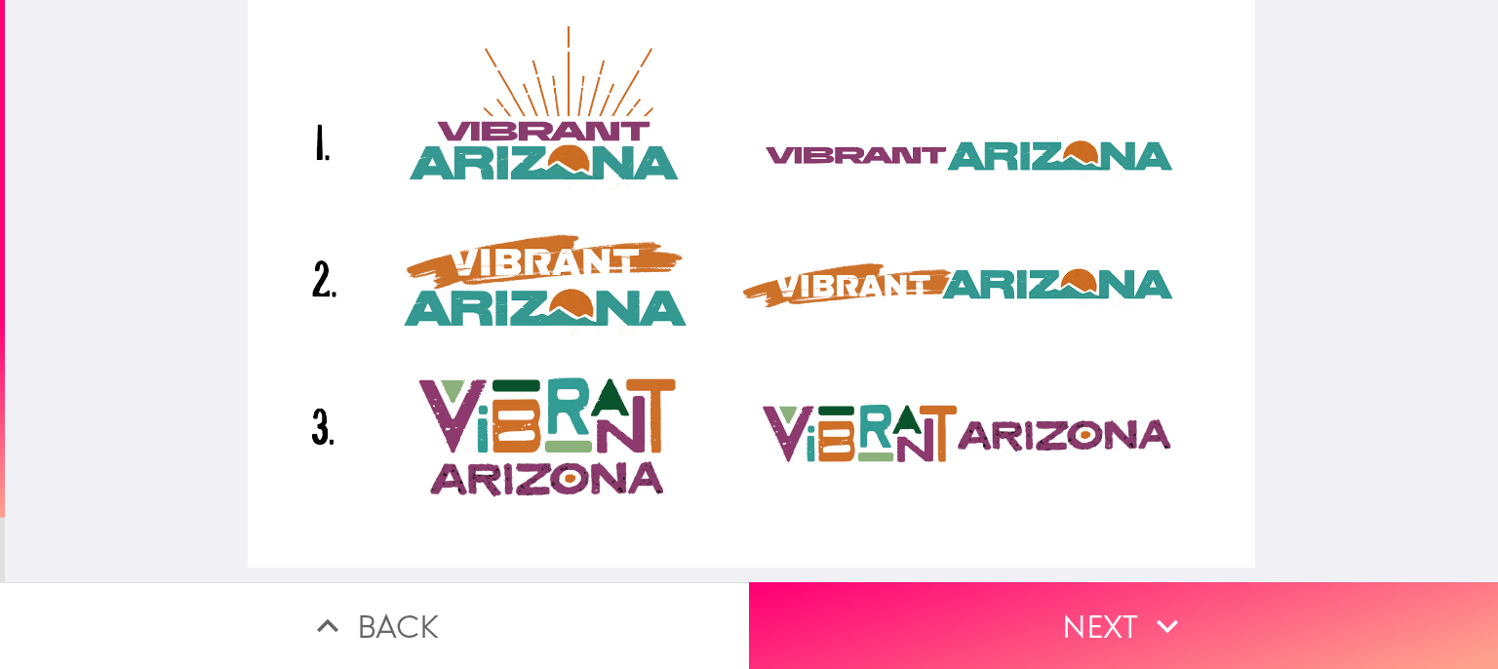
click at [872, 282] on div at bounding box center [752, 284] width 1008 height 568
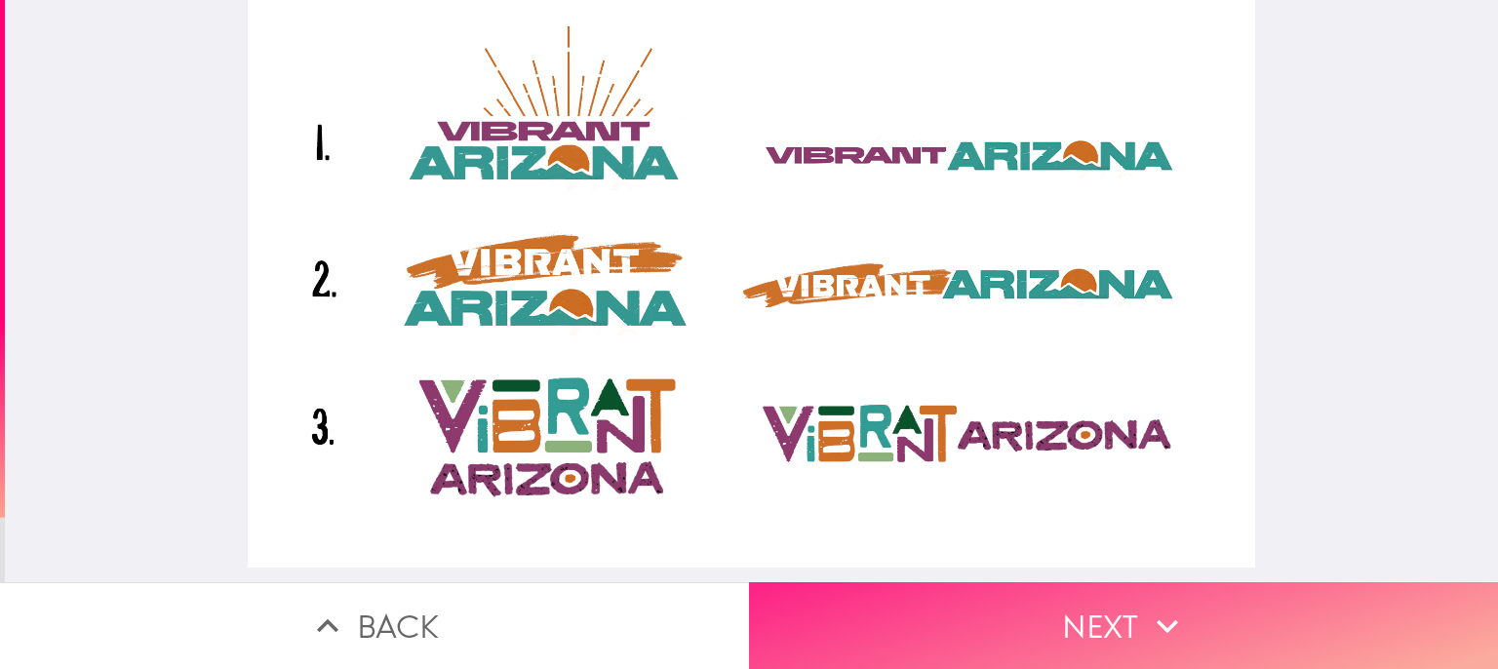
click at [1095, 596] on button "Next" at bounding box center [1123, 625] width 749 height 87
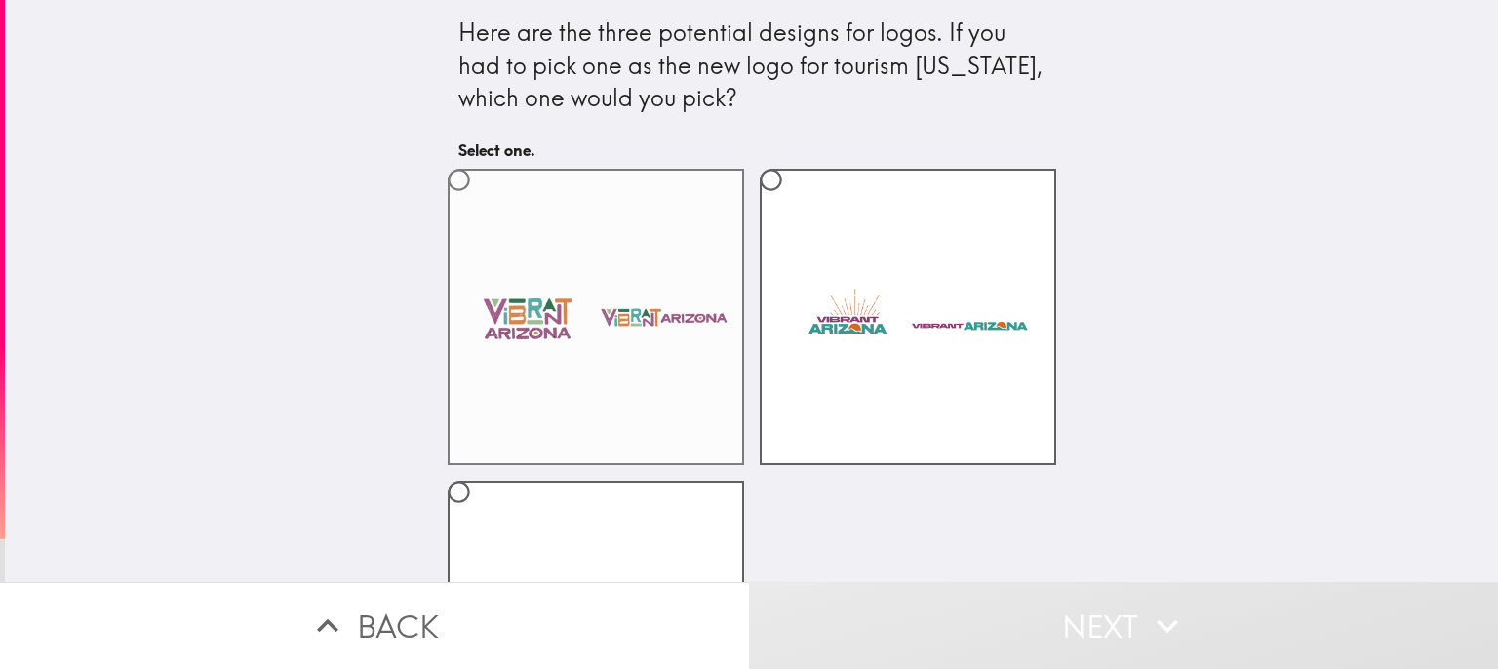
click at [482, 216] on label at bounding box center [596, 317] width 296 height 296
click at [481, 202] on input "radio" at bounding box center [459, 180] width 44 height 44
radio input "true"
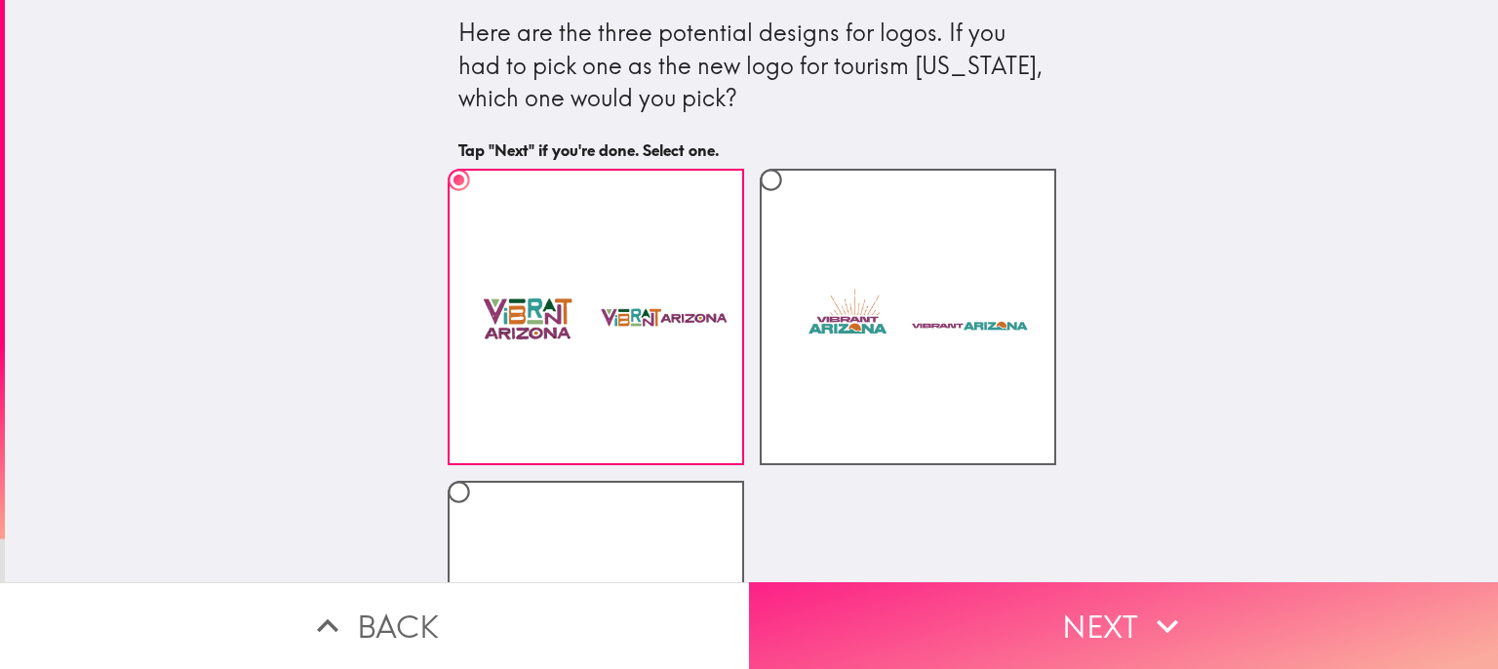
click at [1157, 619] on icon "button" at bounding box center [1167, 626] width 21 height 14
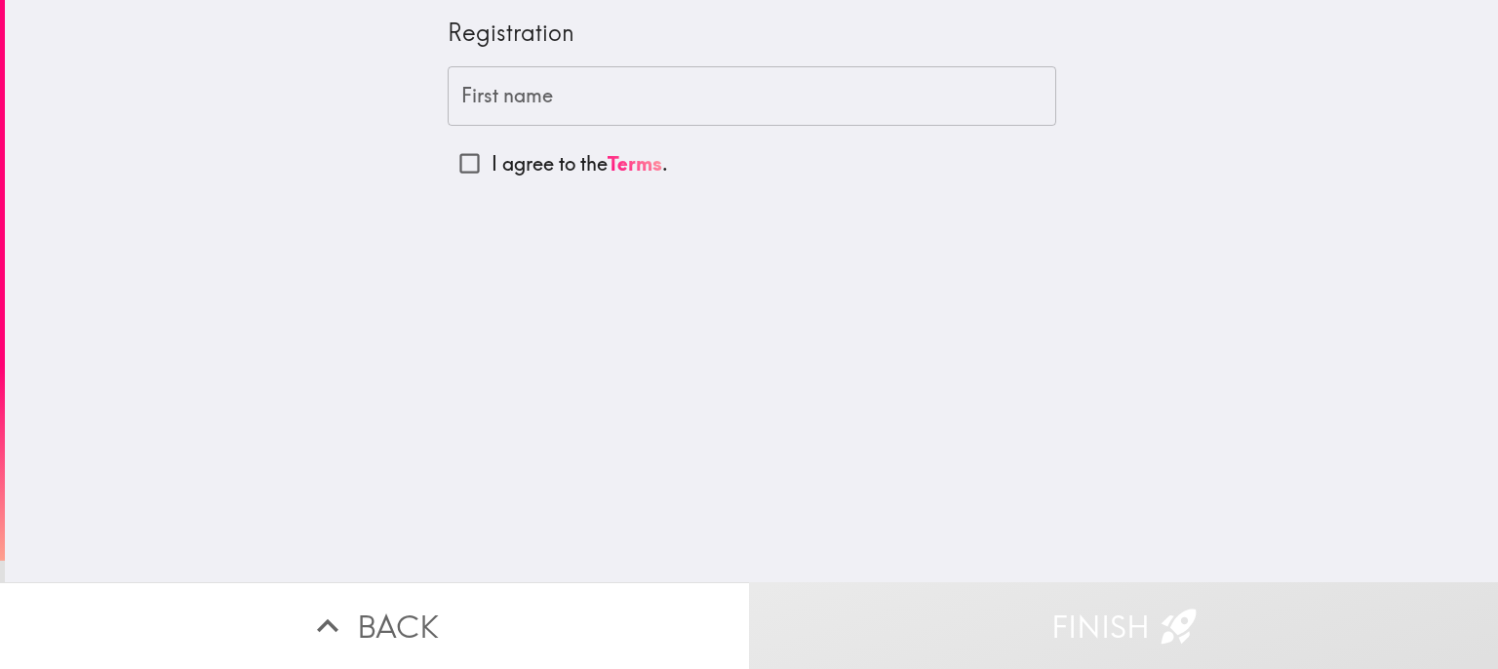
click at [668, 106] on input "First name" at bounding box center [752, 96] width 609 height 60
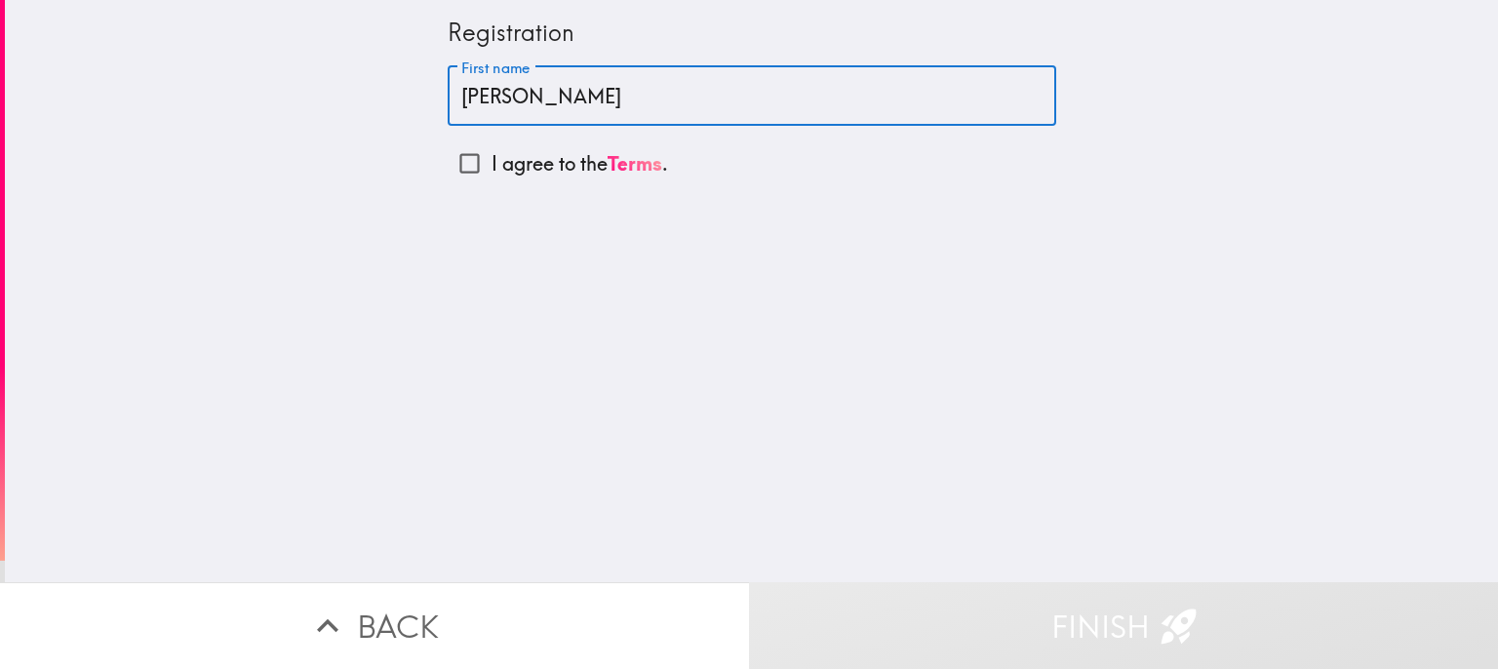
type input "[PERSON_NAME]"
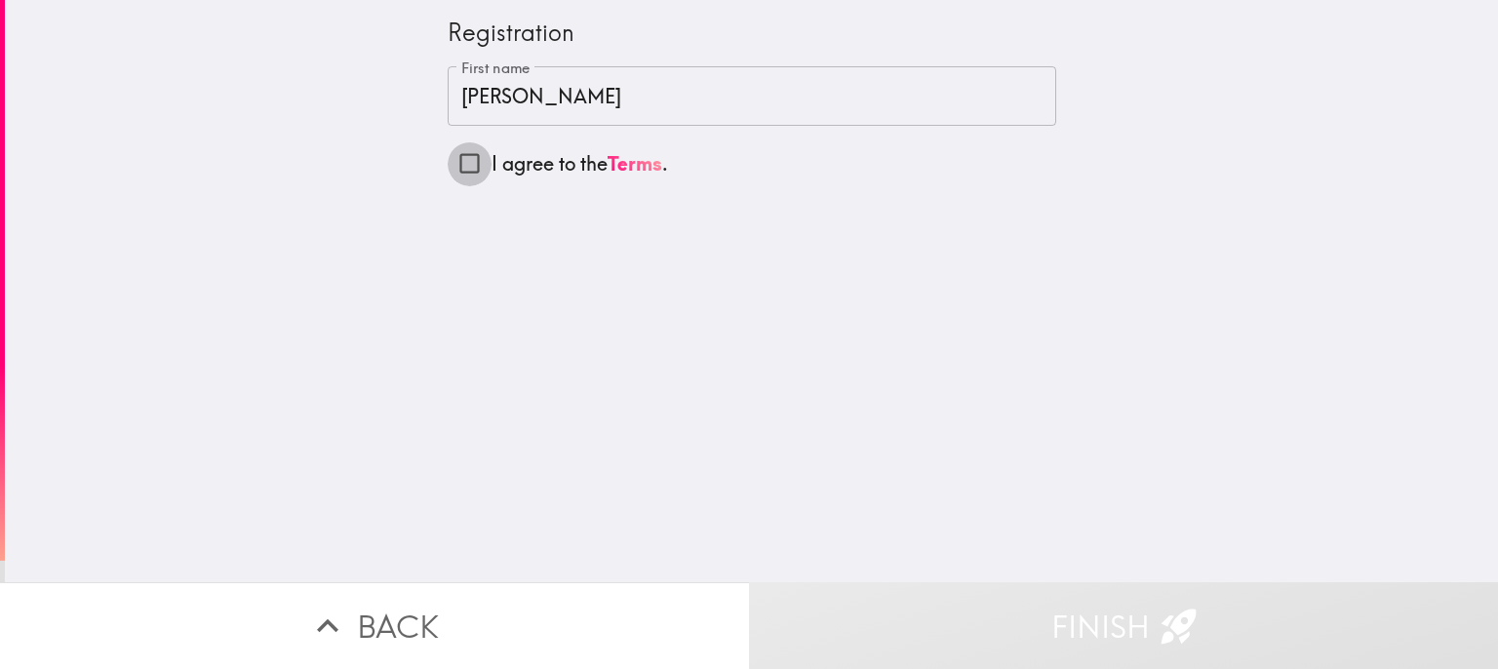
click at [454, 160] on input "I agree to the Terms ." at bounding box center [470, 163] width 44 height 44
checkbox input "true"
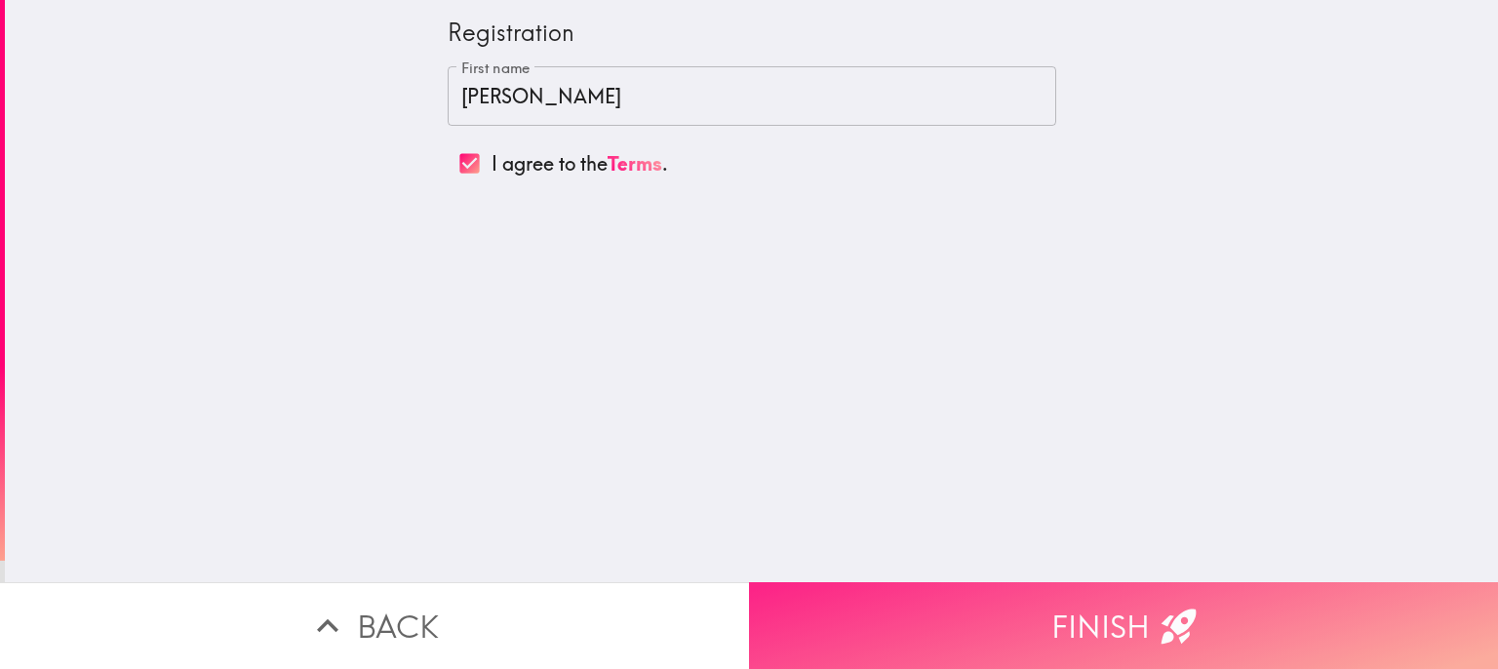
click at [1099, 605] on button "Finish" at bounding box center [1123, 625] width 749 height 87
